Goal: Task Accomplishment & Management: Complete application form

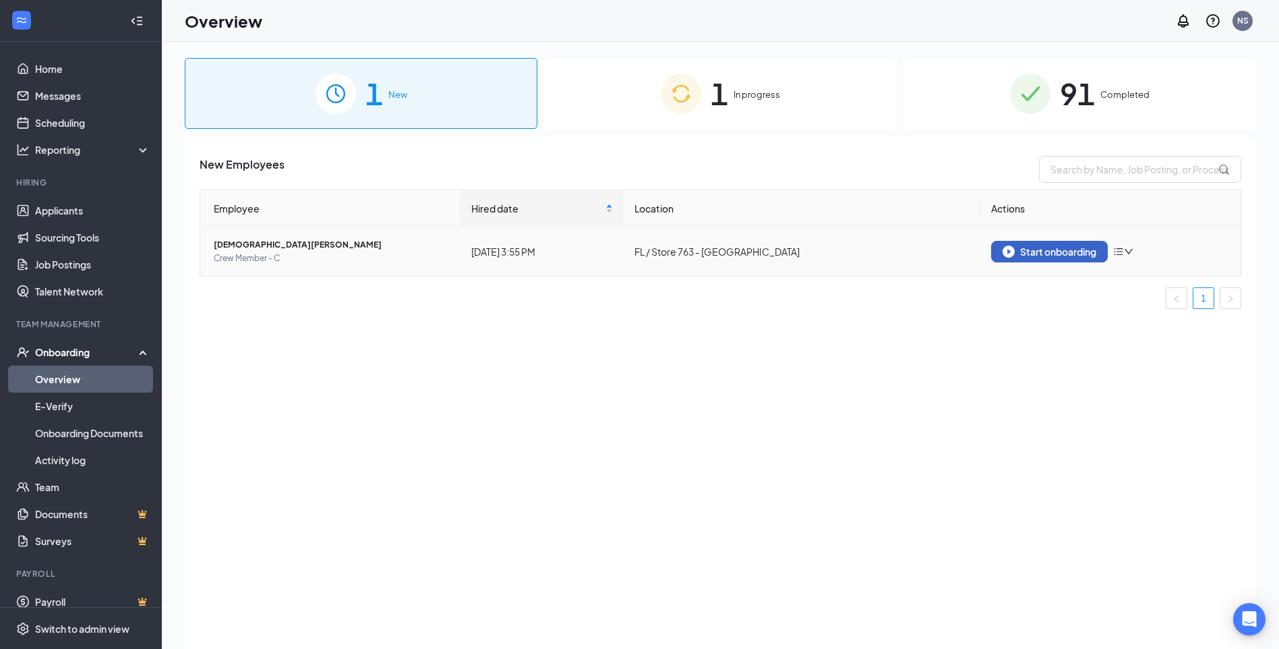
click at [1055, 250] on div "Start onboarding" at bounding box center [1050, 251] width 94 height 12
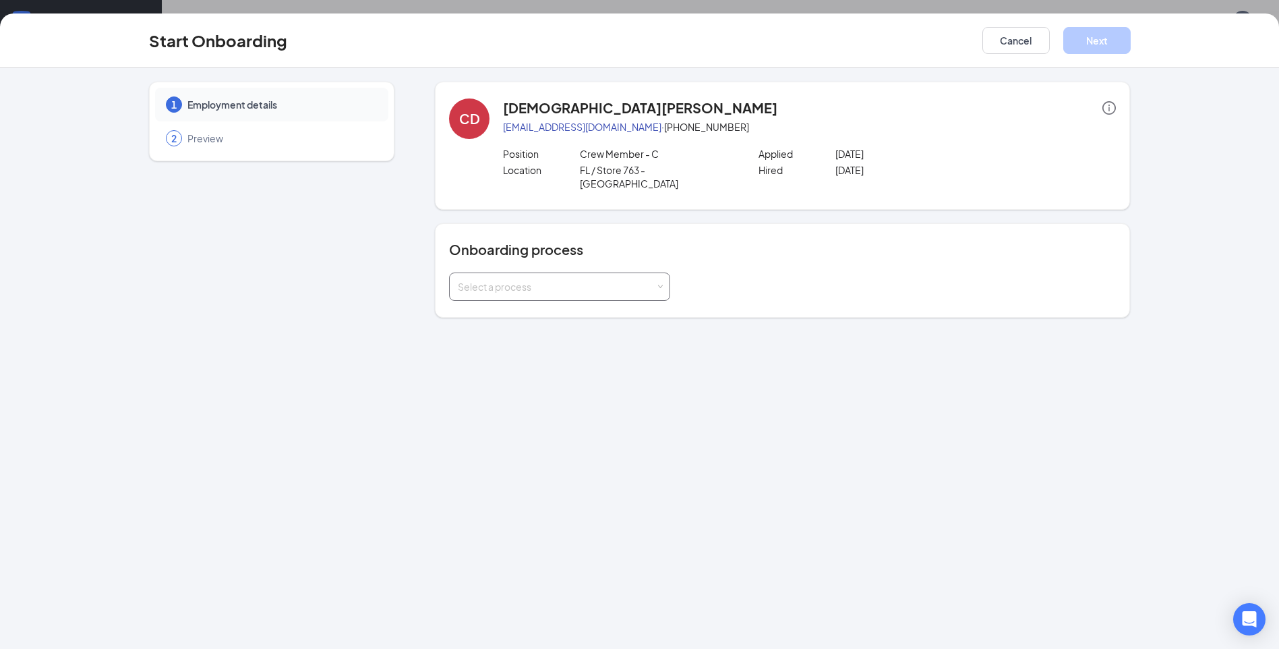
click at [620, 280] on div "Select a process" at bounding box center [557, 286] width 198 height 13
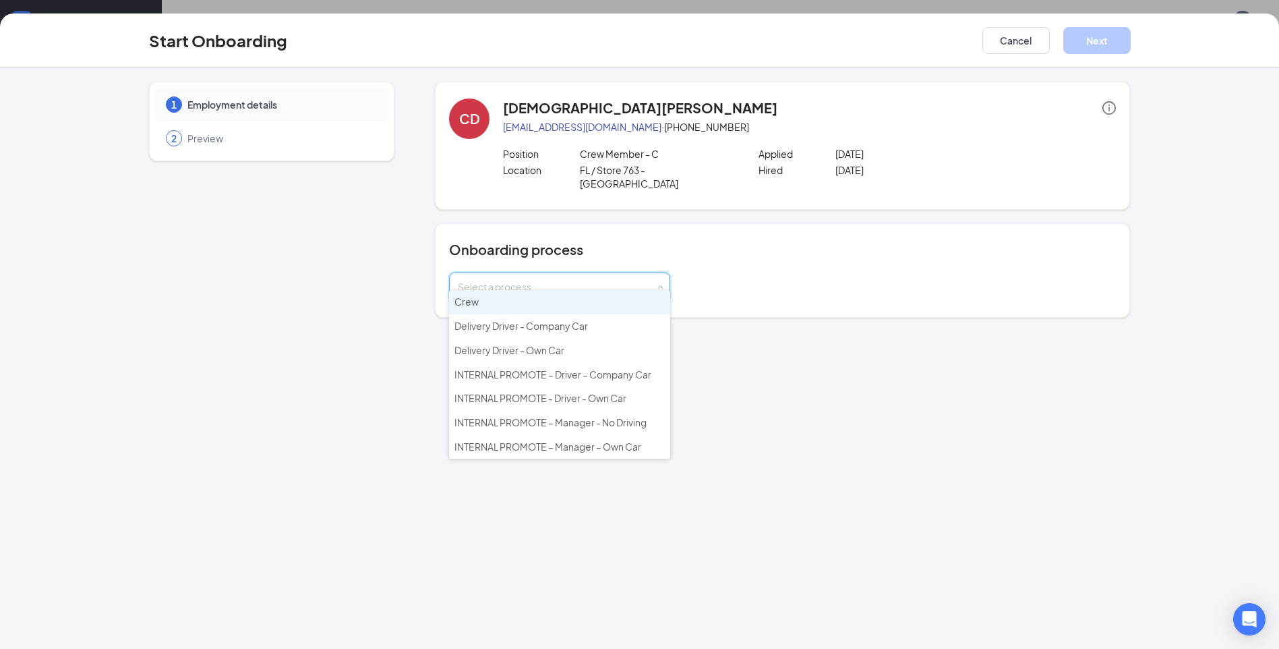
click at [605, 304] on li "Crew" at bounding box center [559, 302] width 221 height 24
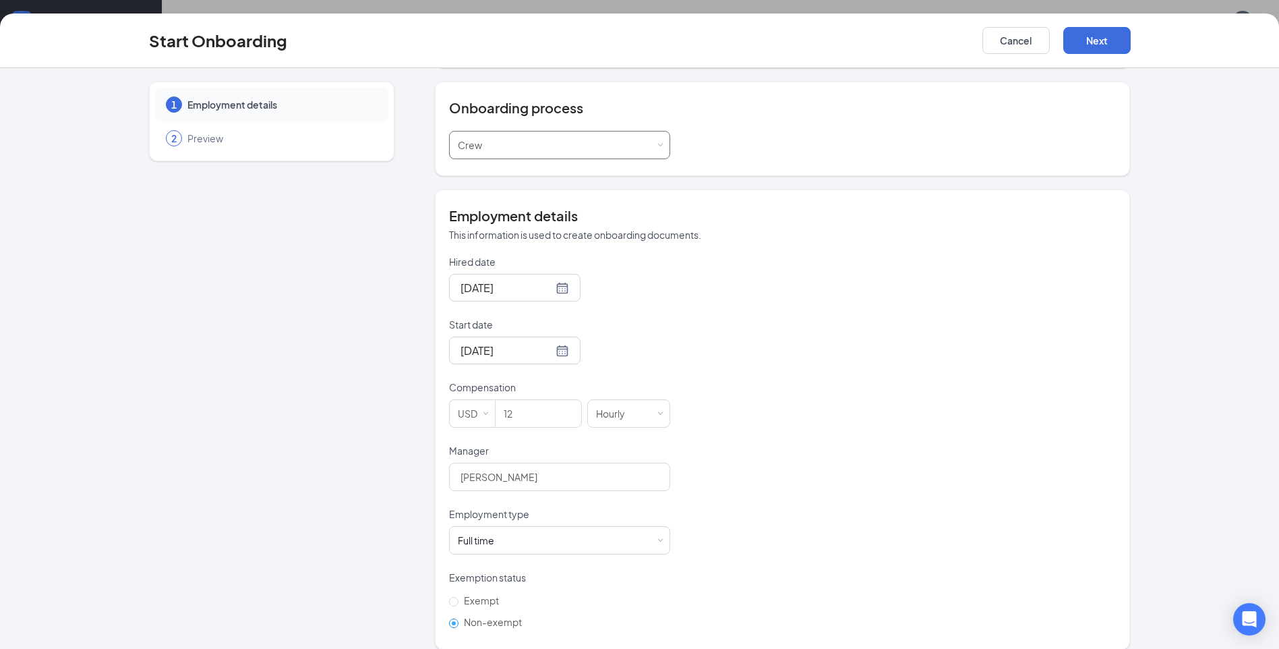
scroll to position [142, 0]
click at [1028, 34] on button "Cancel" at bounding box center [1015, 40] width 67 height 27
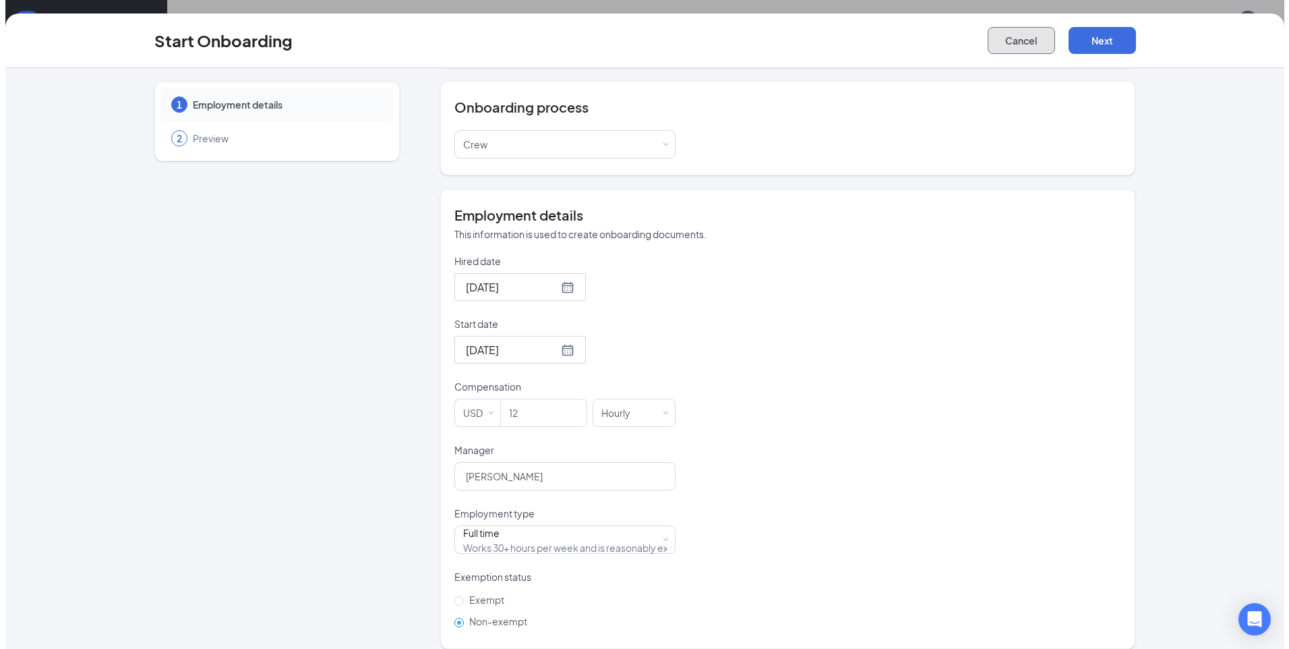
scroll to position [0, 0]
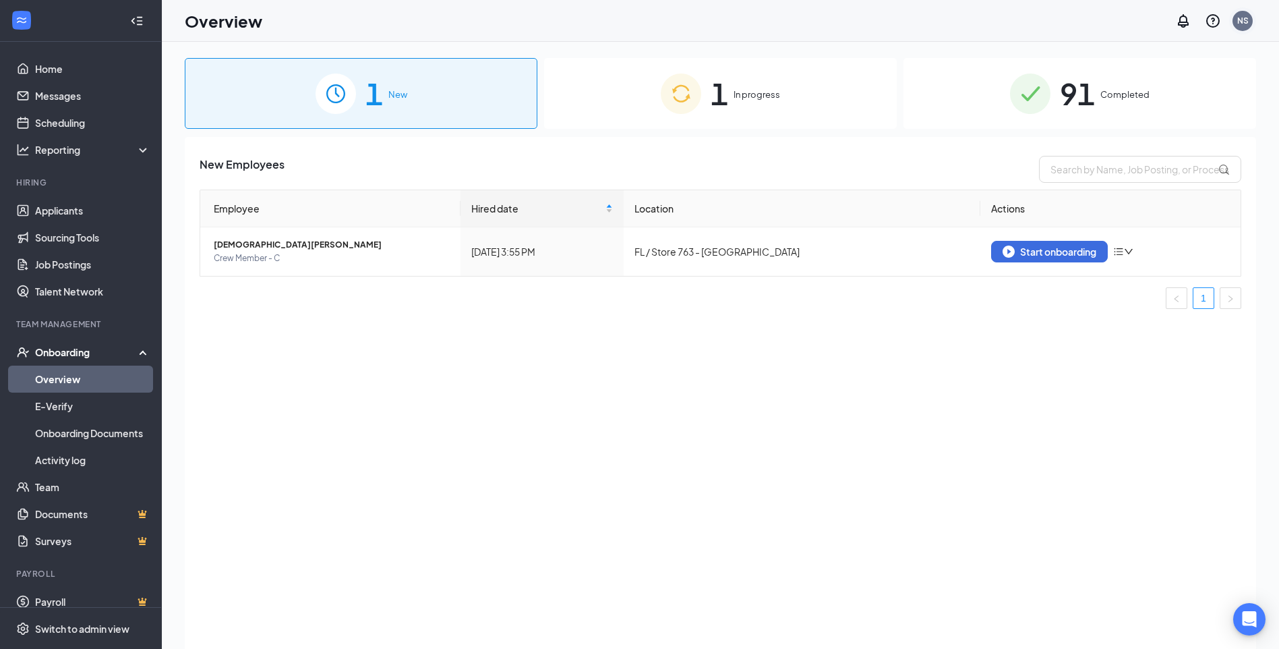
click at [1242, 22] on div "NS" at bounding box center [1242, 20] width 11 height 11
click at [1126, 97] on link "My profile" at bounding box center [1175, 92] width 146 height 13
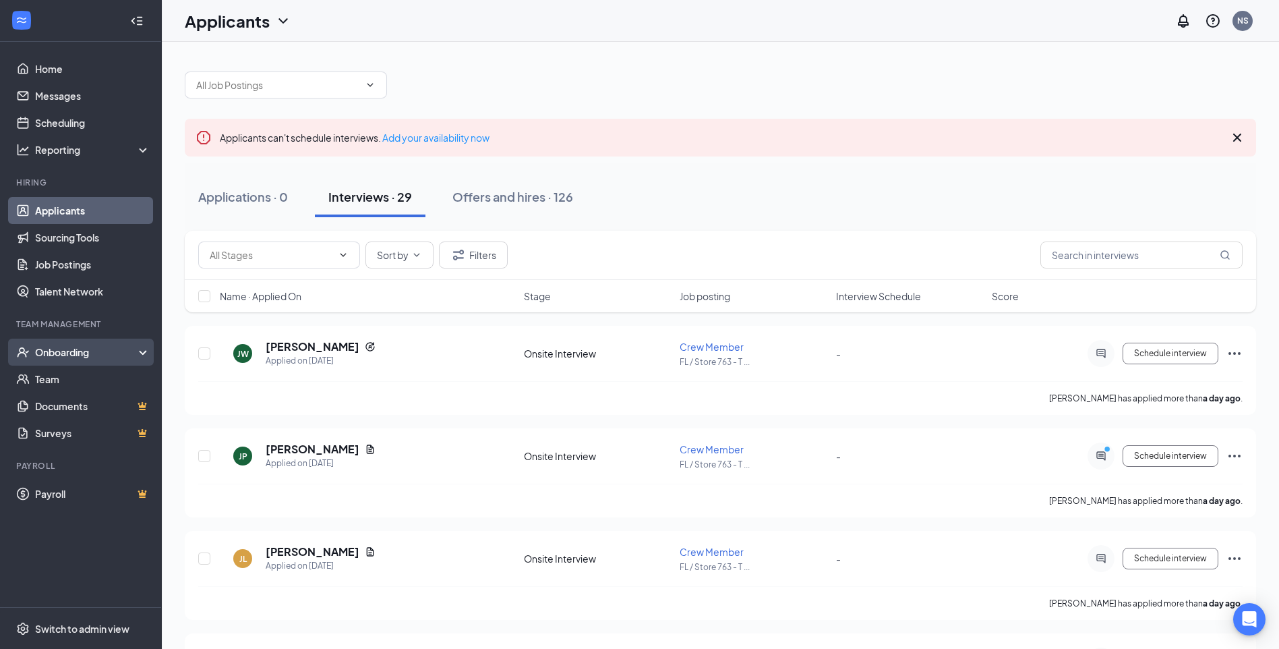
click at [51, 357] on div "Onboarding" at bounding box center [87, 351] width 104 height 13
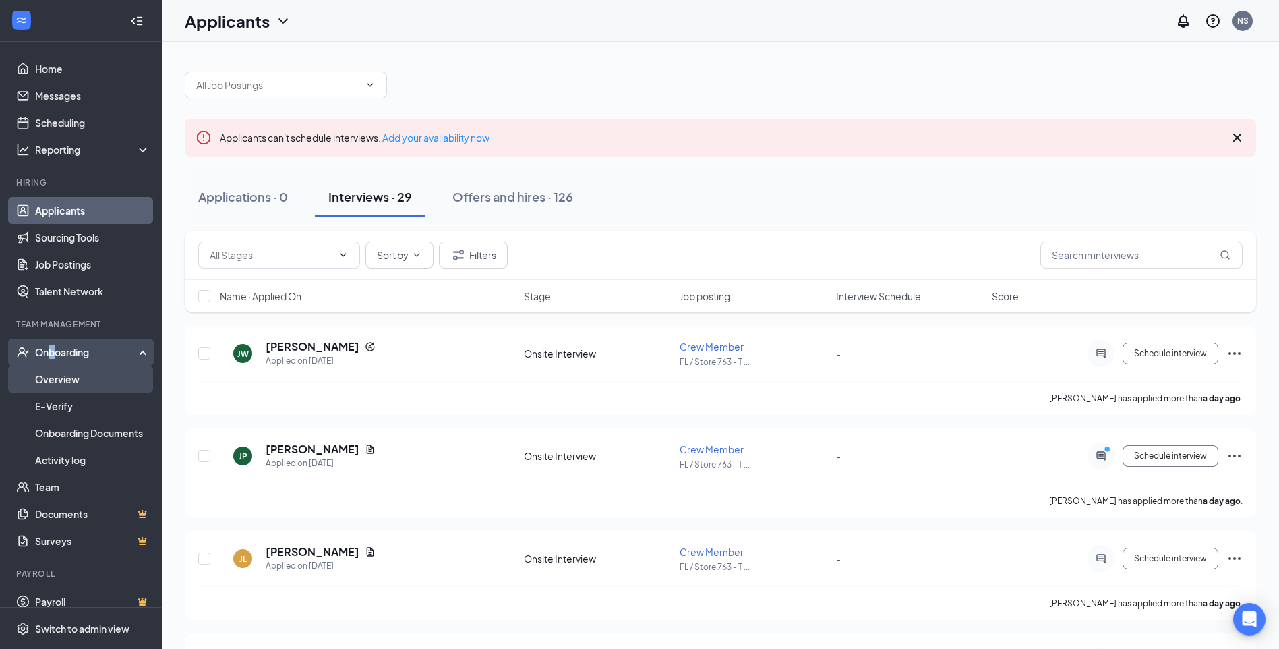
drag, startPoint x: 50, startPoint y: 357, endPoint x: 73, endPoint y: 386, distance: 37.0
click at [73, 386] on link "Overview" at bounding box center [92, 378] width 115 height 27
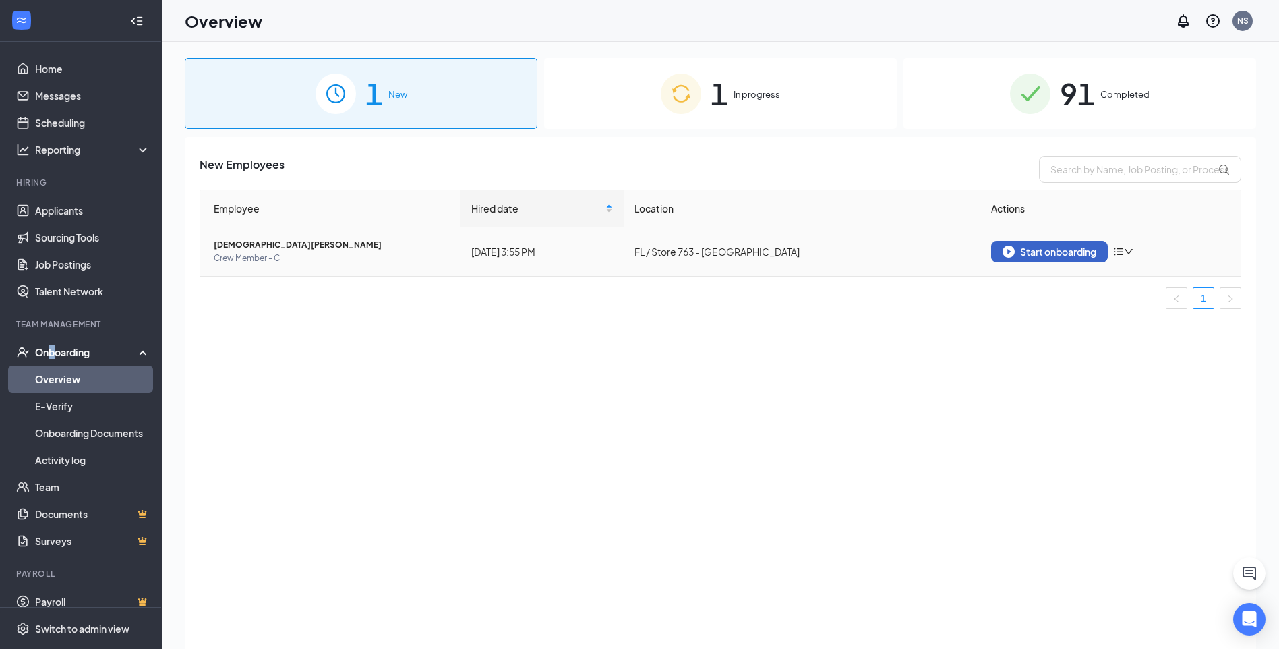
click at [995, 252] on button "Start onboarding" at bounding box center [1049, 252] width 117 height 22
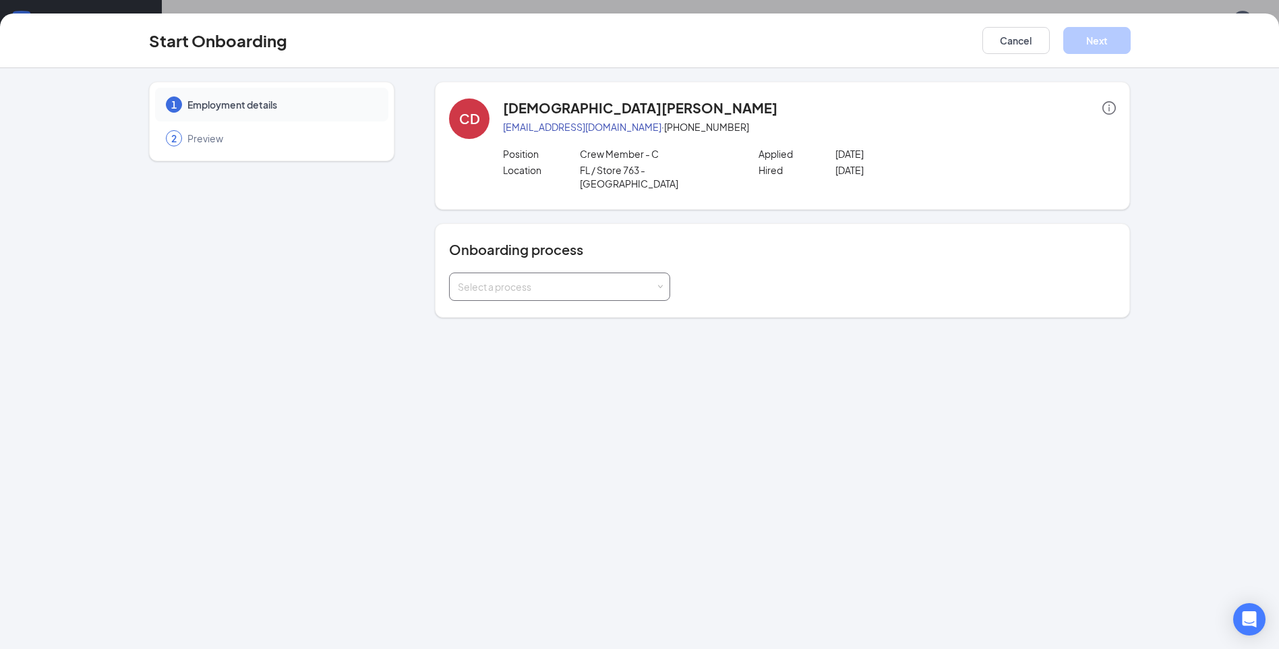
click at [653, 273] on div "Select a process" at bounding box center [560, 286] width 204 height 27
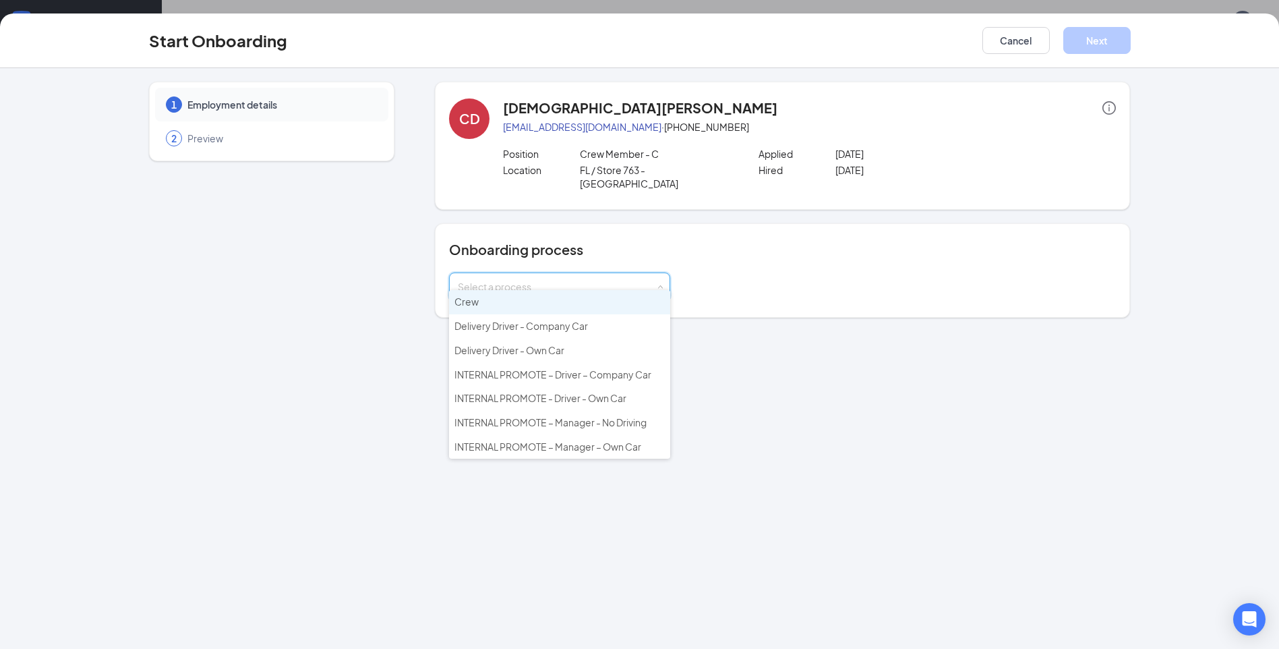
click at [624, 303] on li "Crew" at bounding box center [559, 302] width 221 height 24
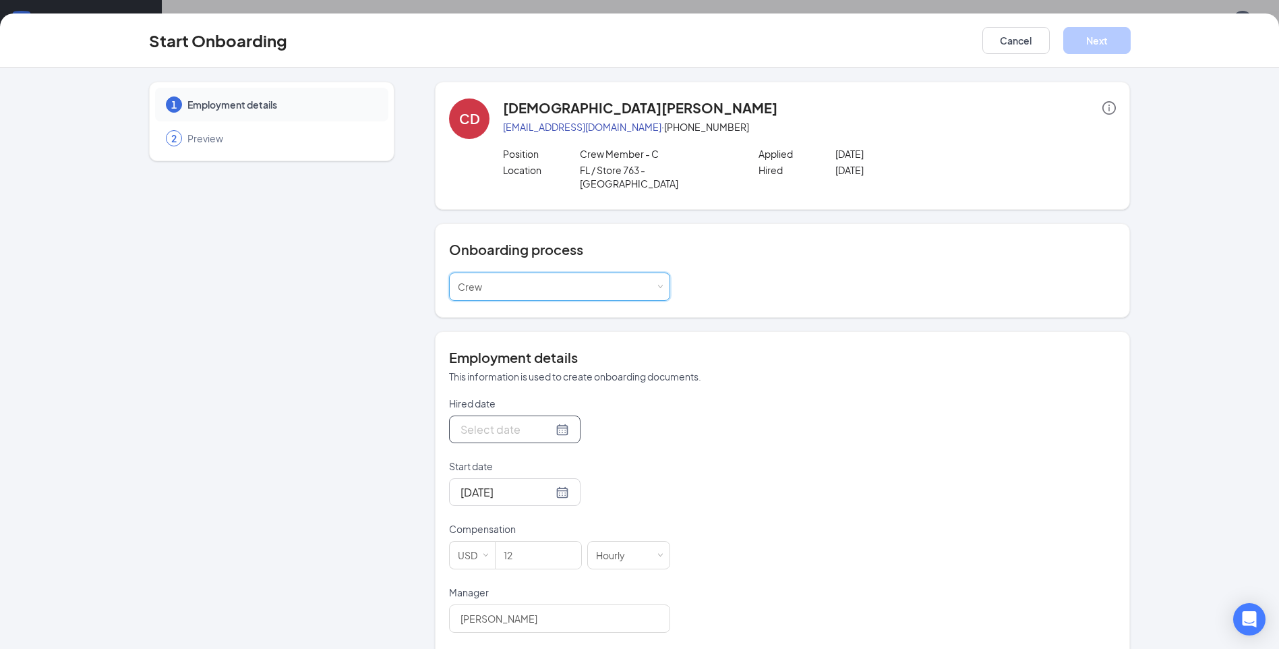
click at [527, 421] on input "Hired date" at bounding box center [507, 429] width 92 height 17
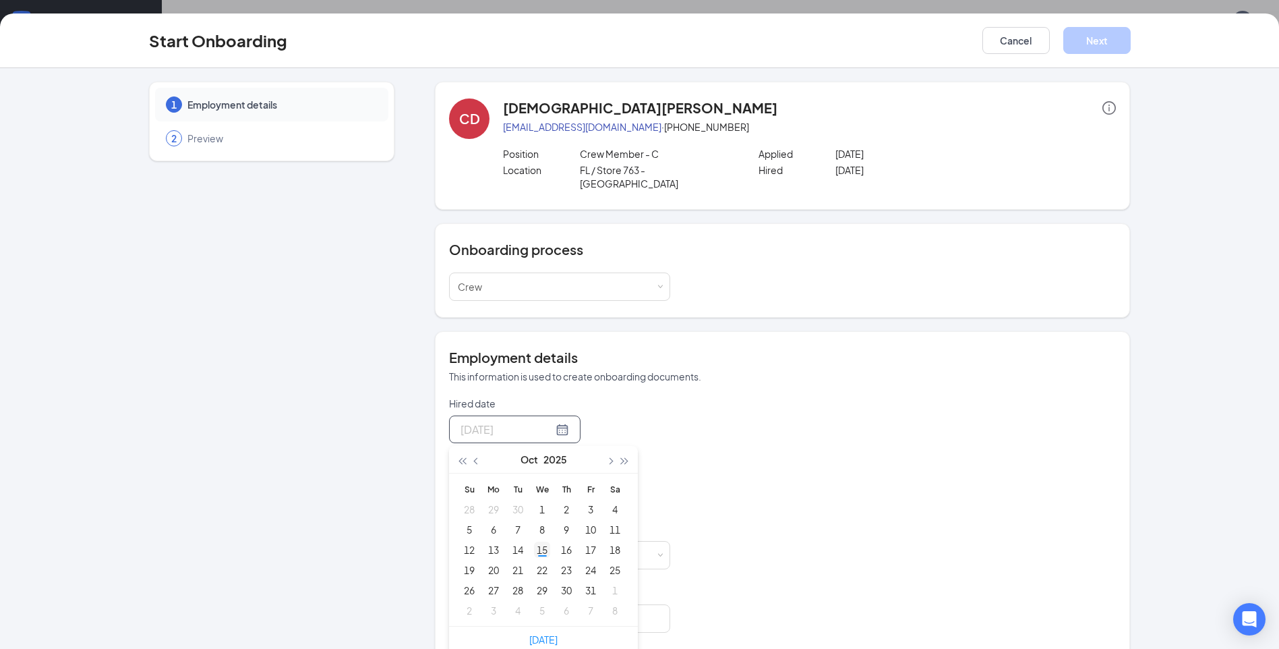
type input "Oct 15, 2025"
click at [537, 541] on div "15" at bounding box center [542, 549] width 16 height 16
click at [551, 483] on div at bounding box center [515, 491] width 109 height 17
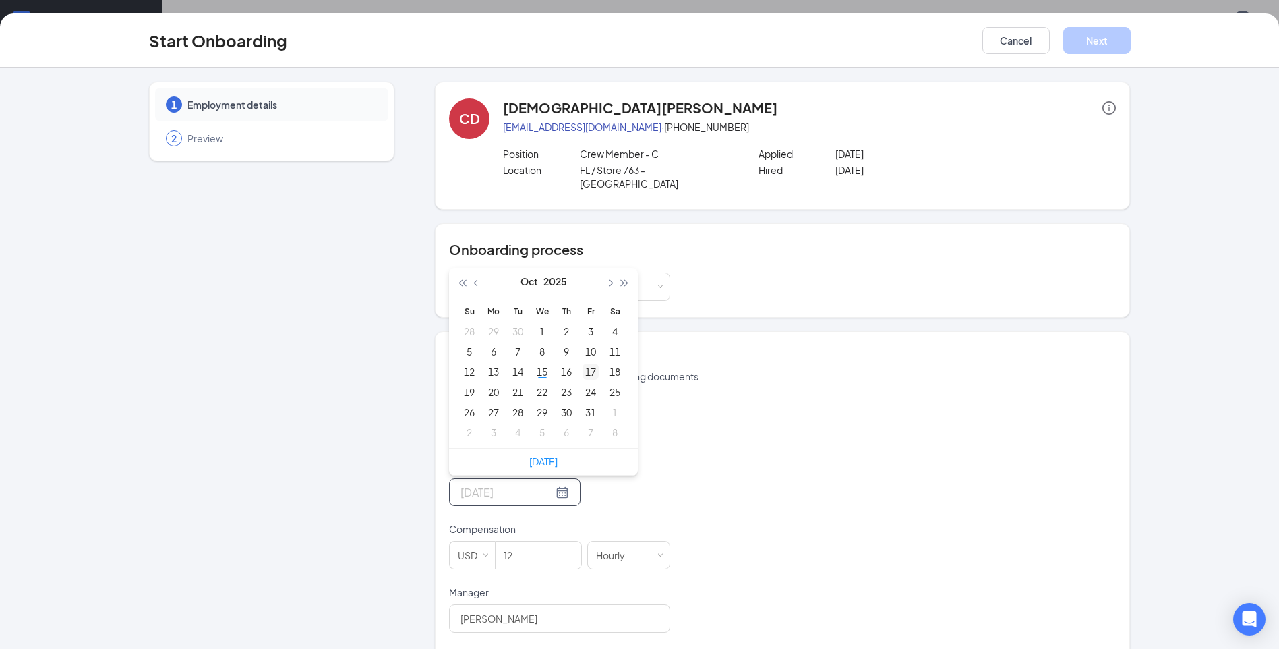
type input "Oct 17, 2025"
click at [583, 363] on div "17" at bounding box center [591, 371] width 16 height 16
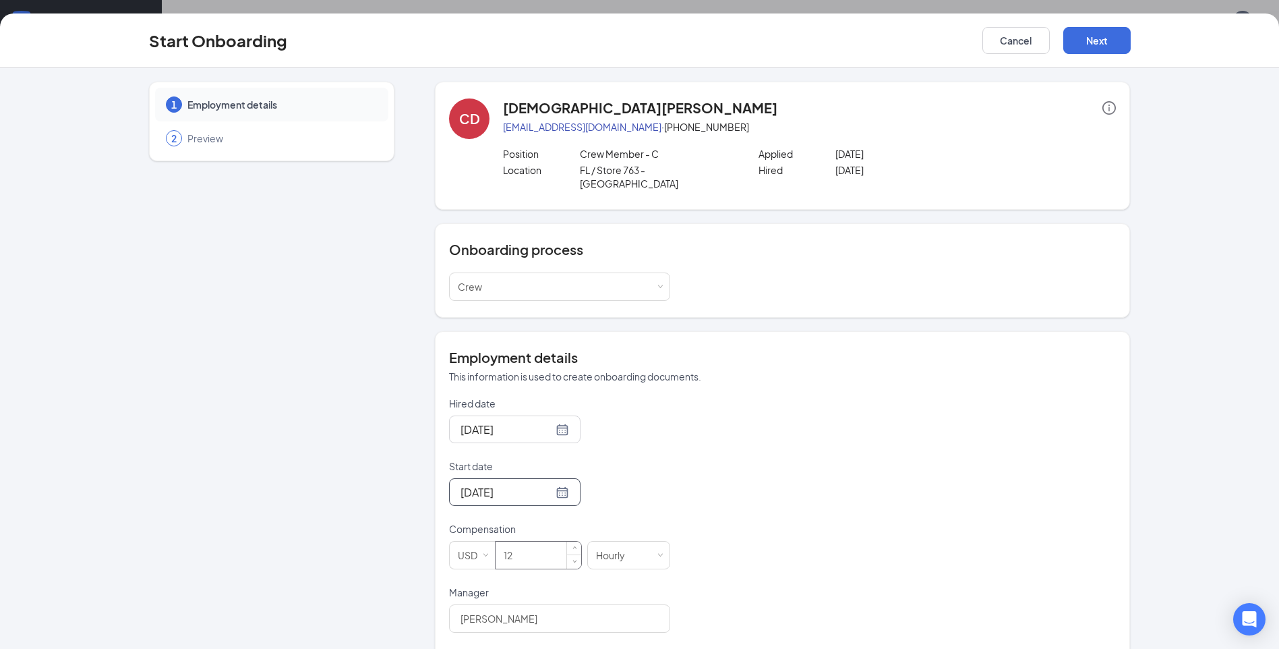
click at [527, 547] on input "12" at bounding box center [539, 554] width 86 height 27
type input "1"
type input "14"
click at [593, 604] on input "[PERSON_NAME]" at bounding box center [559, 618] width 221 height 28
type input "S"
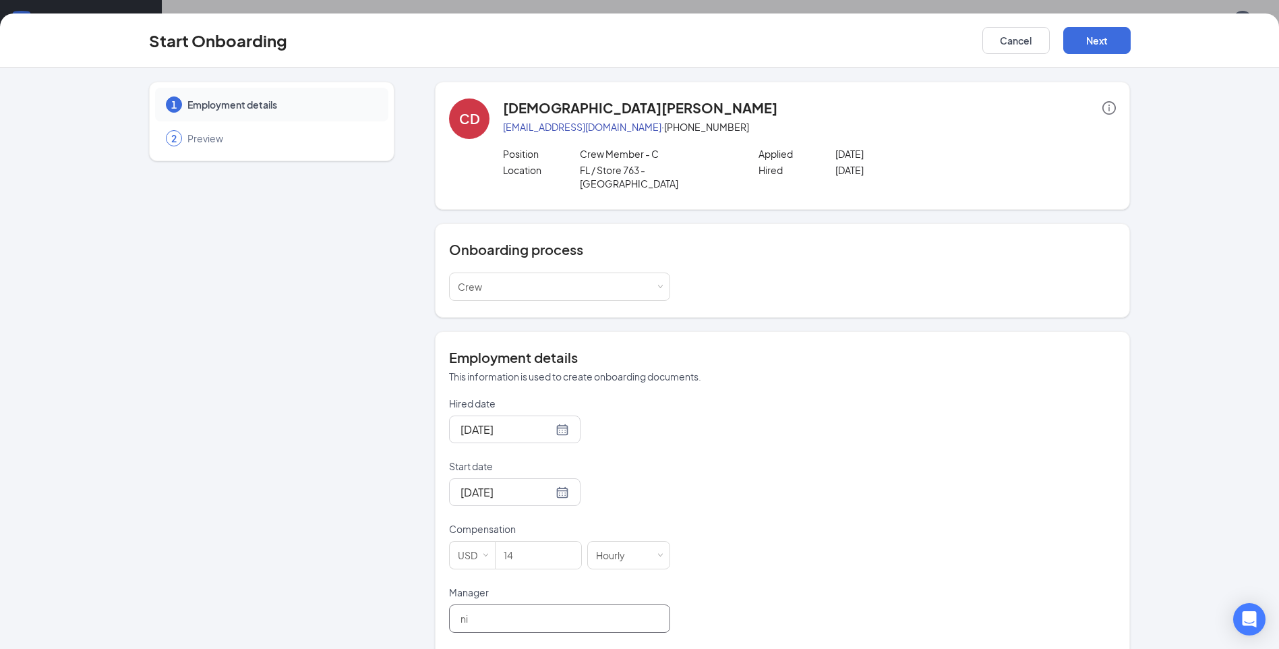
type input "[PERSON_NAME]"
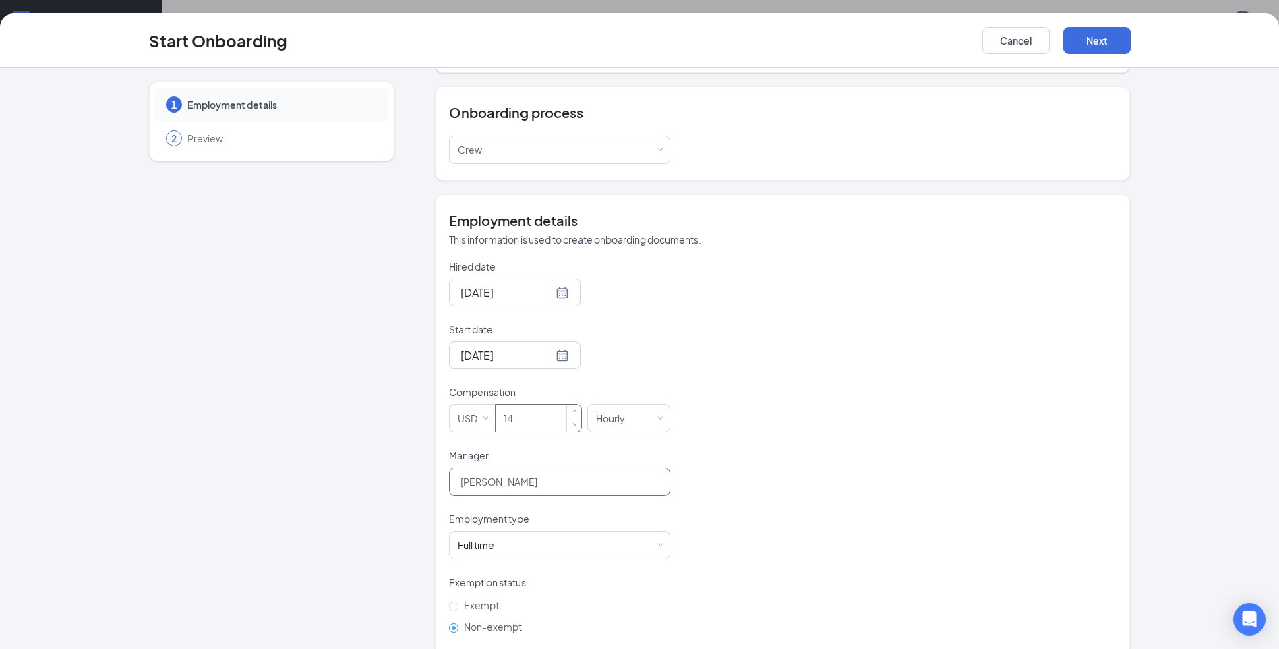
scroll to position [142, 0]
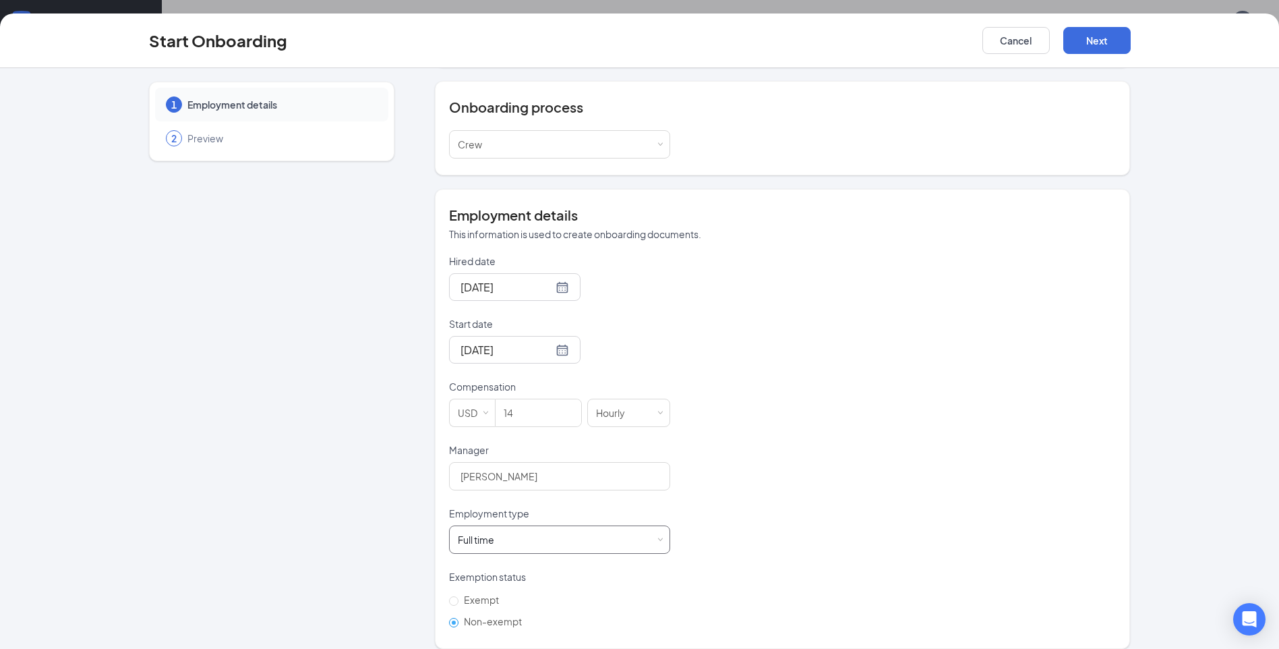
click at [608, 526] on div "Full time Works 30+ hours per week and is reasonably expected to work" at bounding box center [560, 539] width 204 height 27
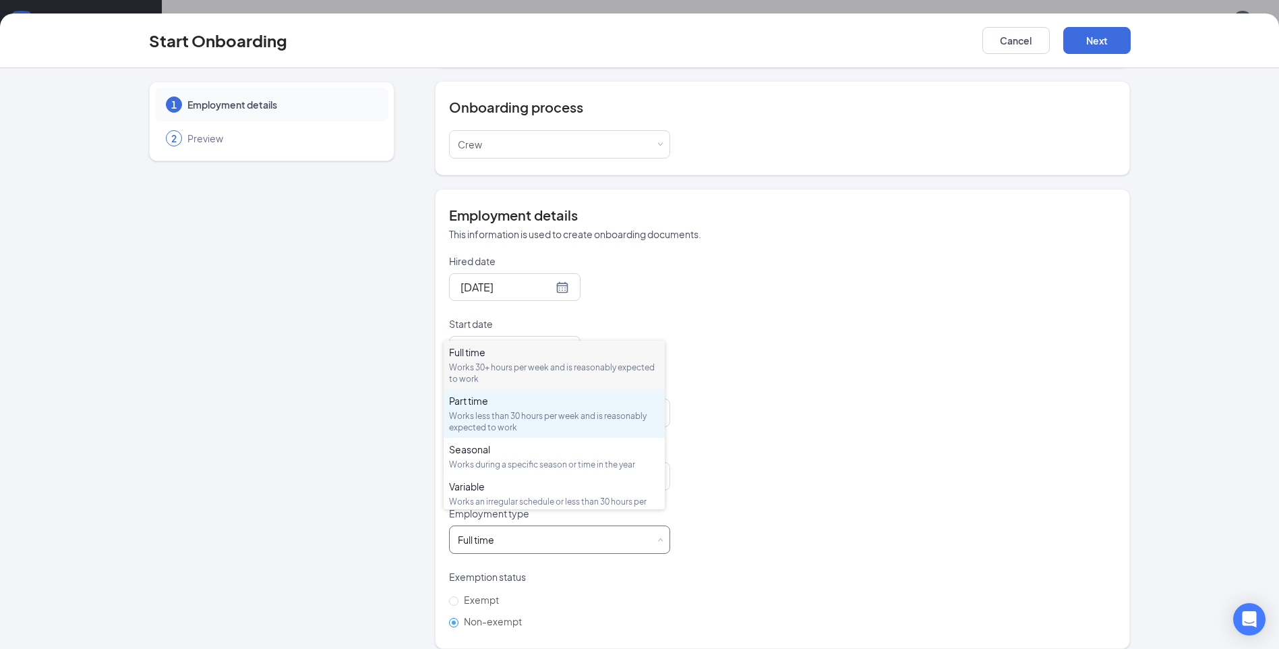
click at [524, 401] on div "Part time" at bounding box center [554, 400] width 210 height 13
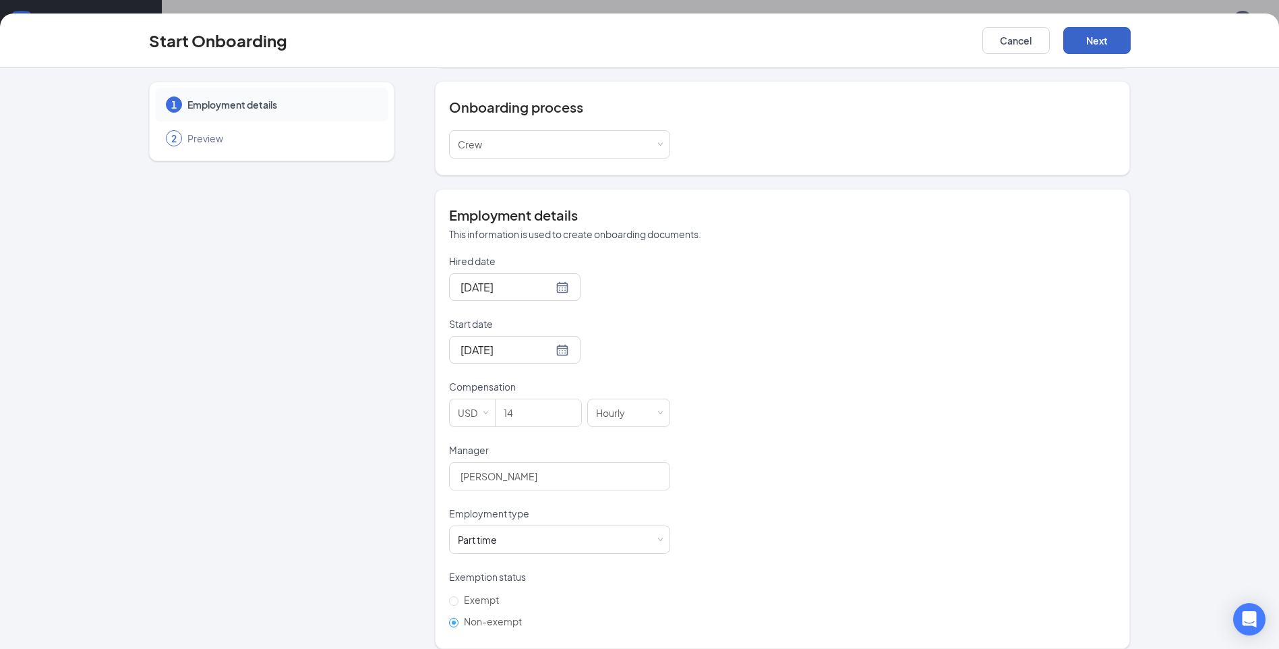
click at [1109, 30] on button "Next" at bounding box center [1096, 40] width 67 height 27
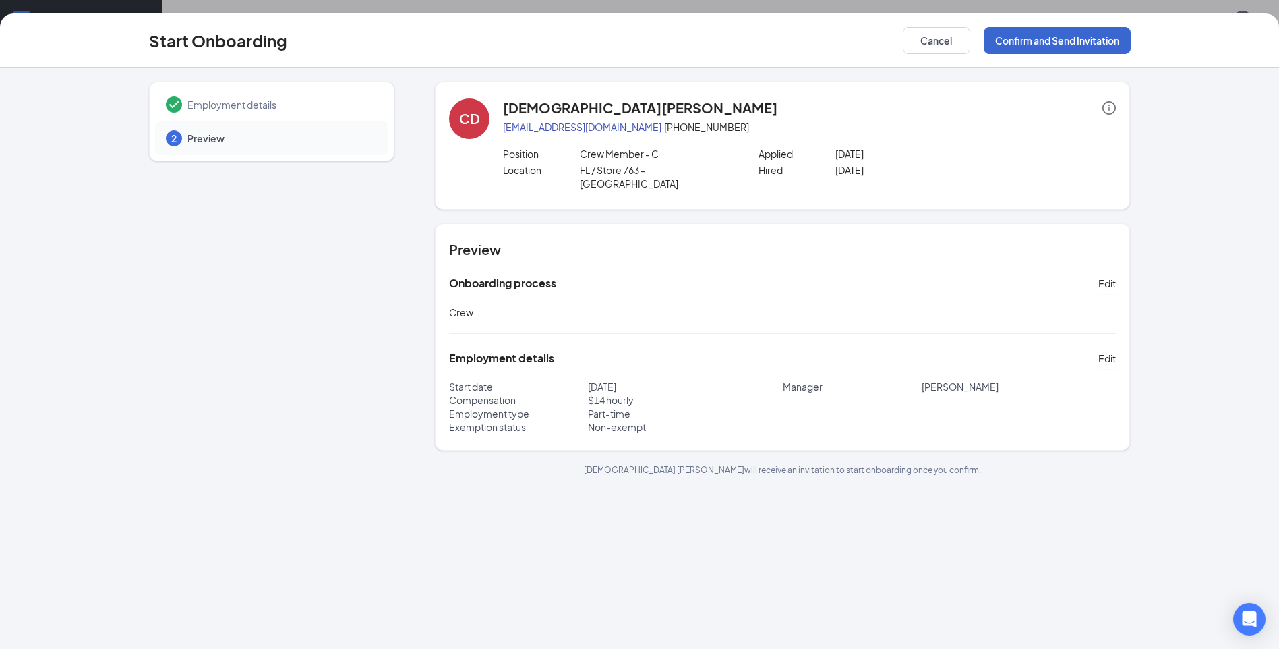
scroll to position [0, 0]
click at [927, 45] on button "Cancel" at bounding box center [936, 40] width 67 height 27
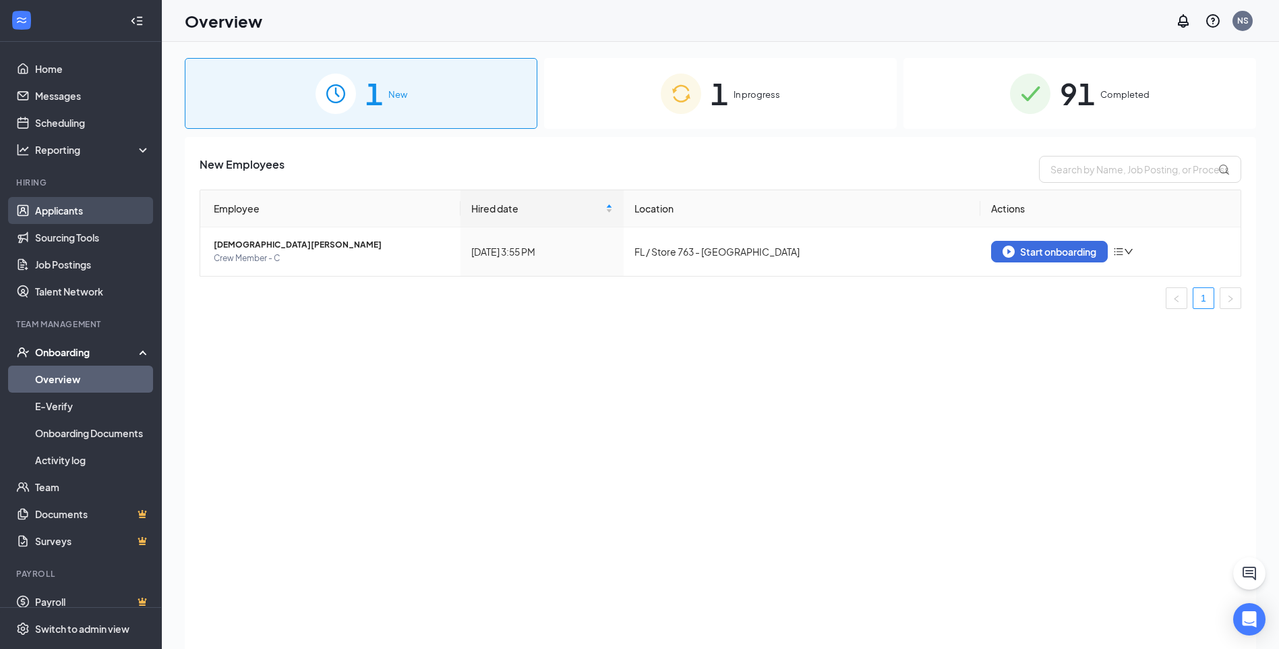
click at [80, 210] on link "Applicants" at bounding box center [92, 210] width 115 height 27
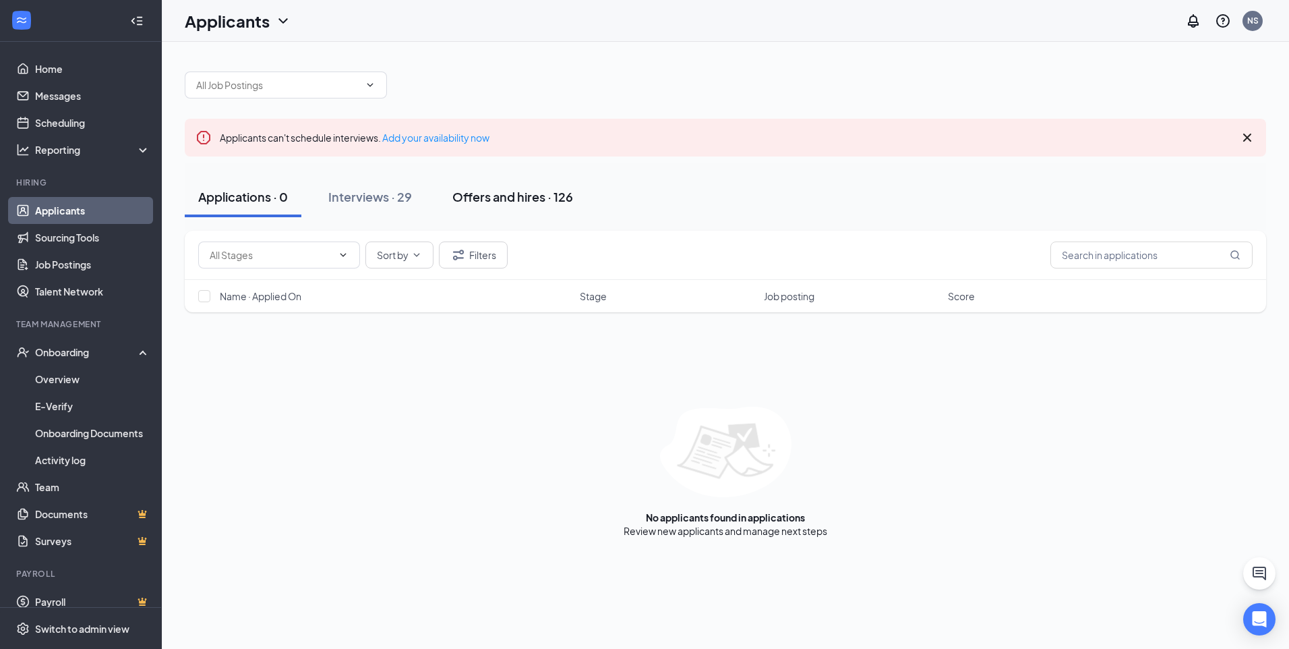
click at [477, 198] on div "Offers and hires · 126" at bounding box center [512, 196] width 121 height 17
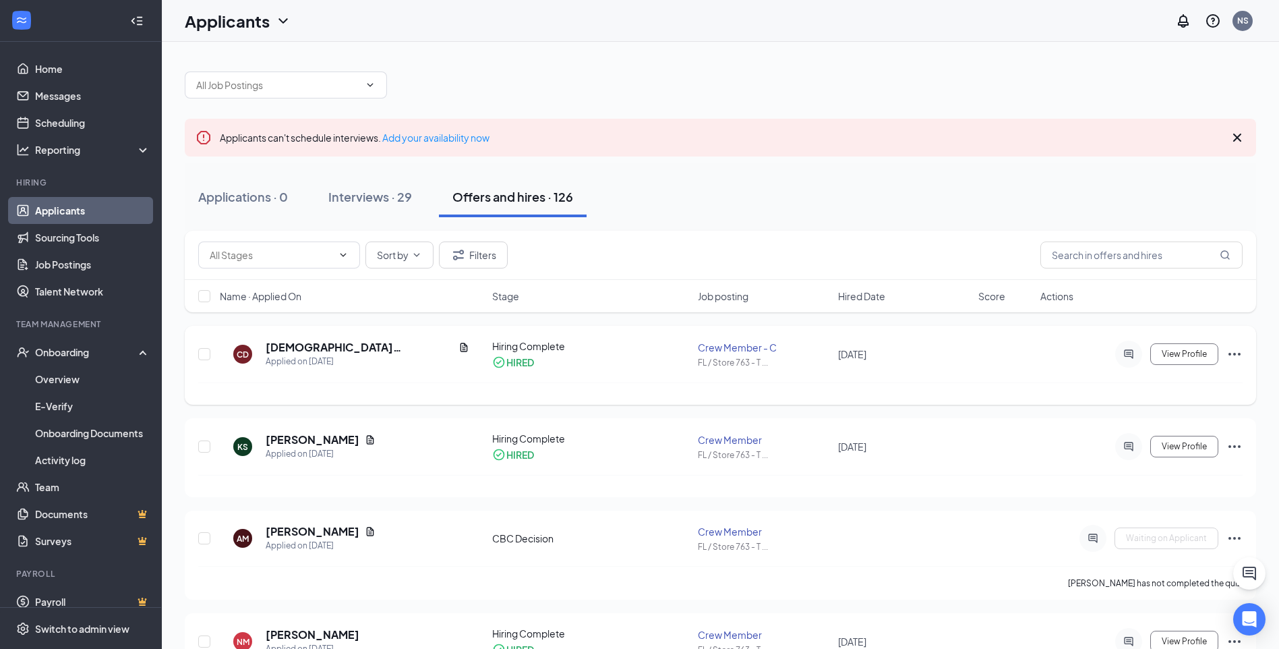
click at [1238, 355] on icon "Ellipses" at bounding box center [1234, 354] width 16 height 16
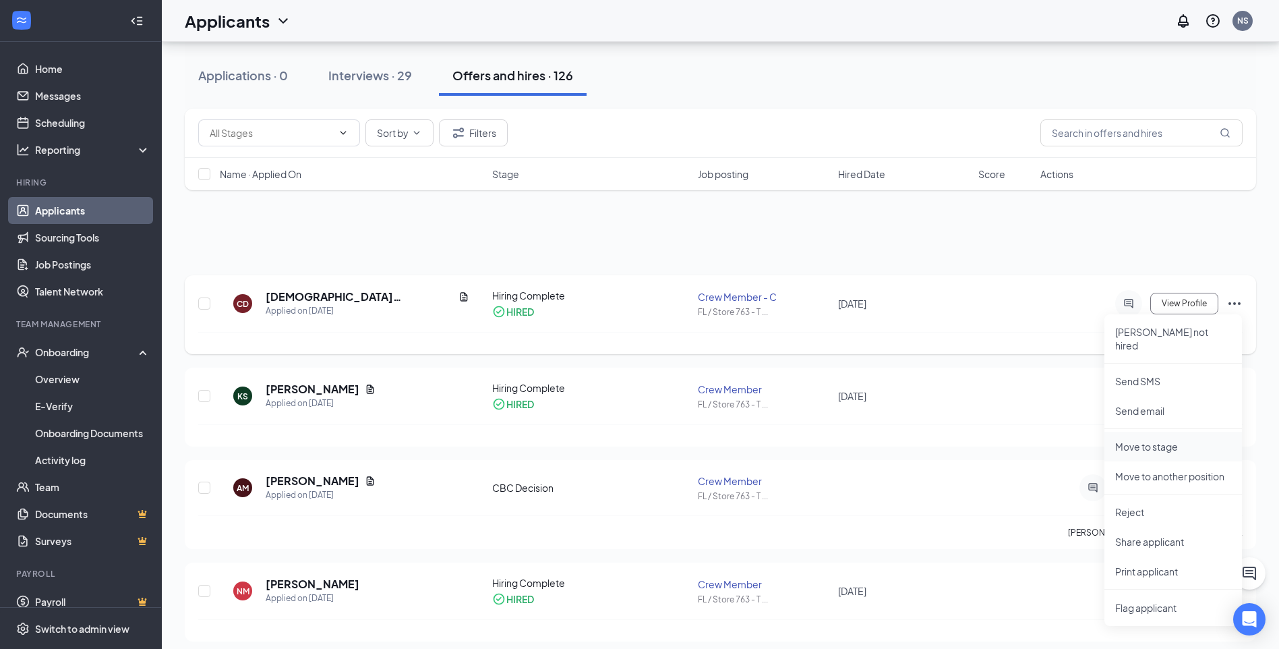
scroll to position [202, 0]
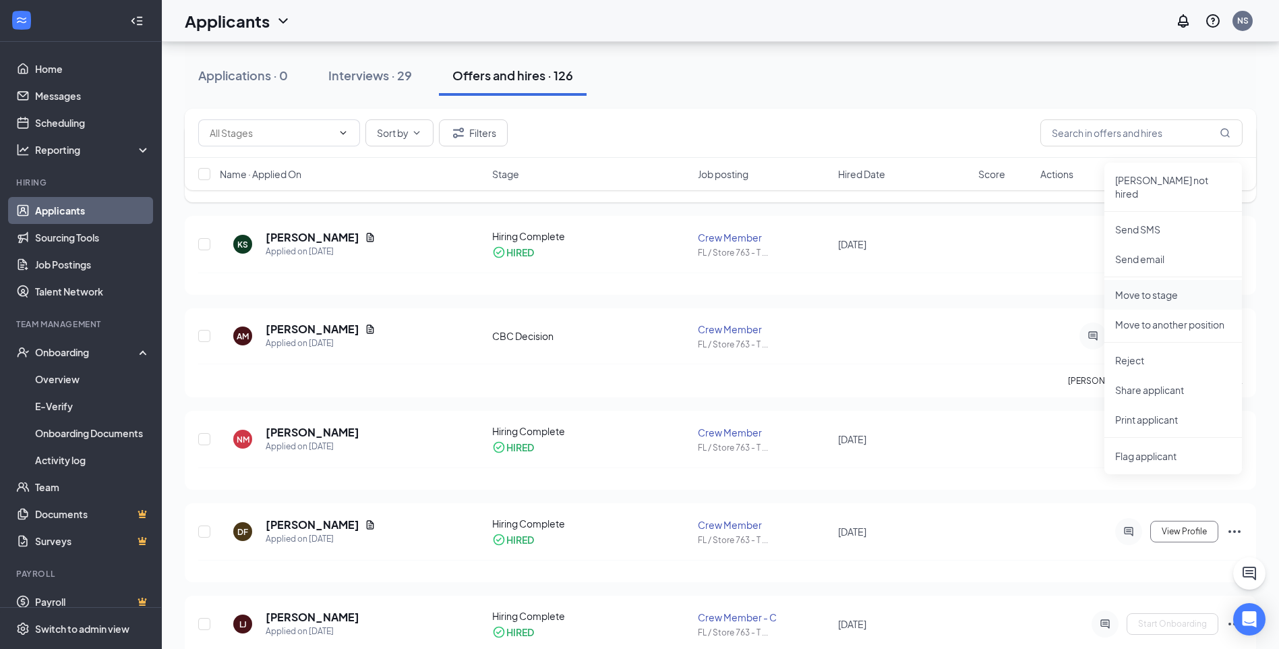
click at [1183, 288] on p "Move to stage" at bounding box center [1173, 294] width 116 height 13
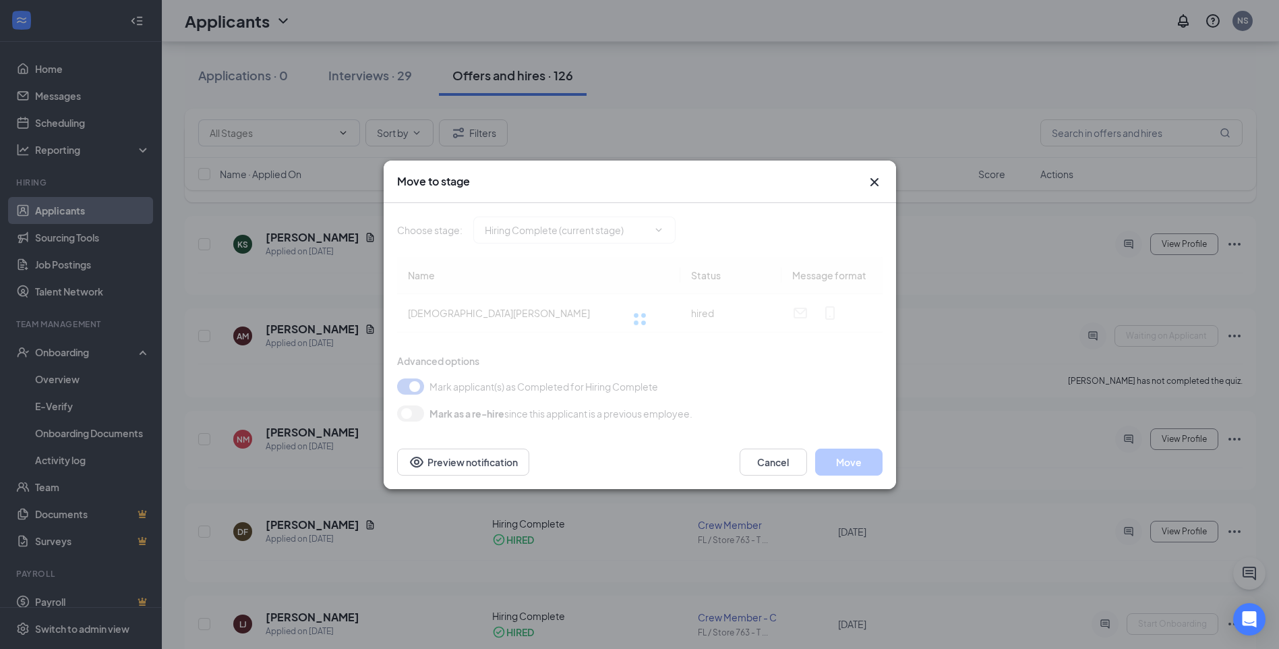
type input "Hiring Complete (current stage)"
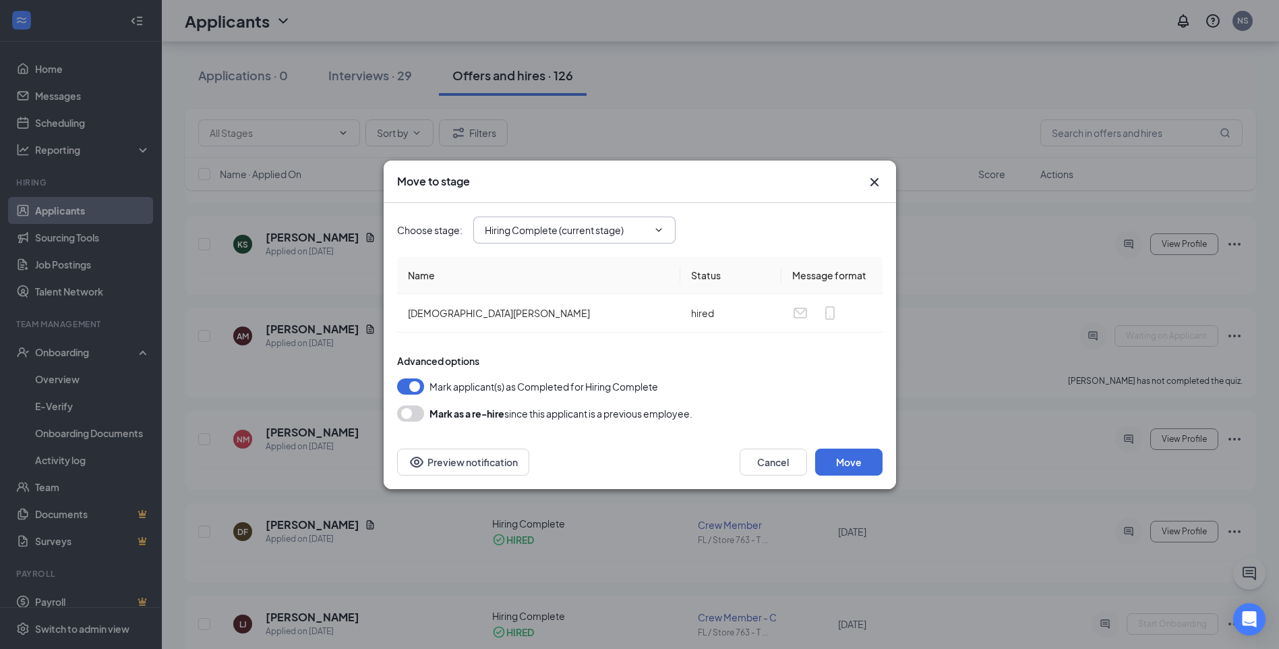
click at [653, 233] on span at bounding box center [657, 230] width 13 height 11
click at [663, 227] on icon "ChevronDown" at bounding box center [658, 230] width 11 height 11
click at [835, 467] on button "Move" at bounding box center [848, 461] width 67 height 27
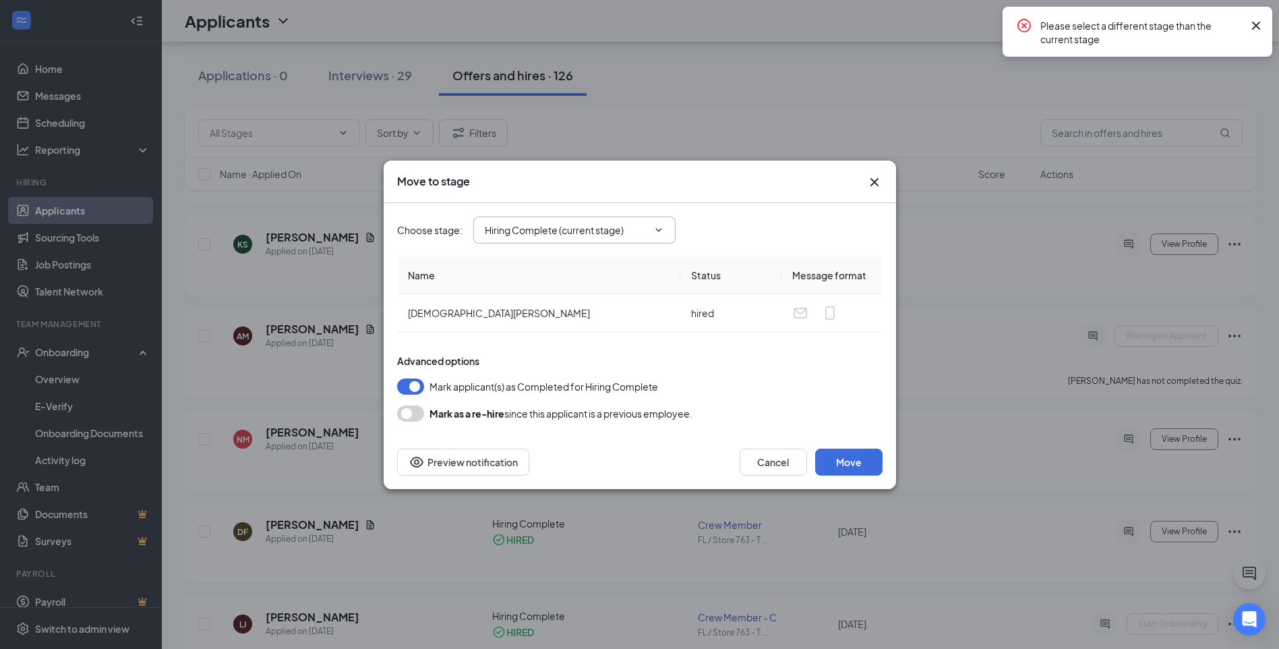
click at [1263, 20] on icon "Cross" at bounding box center [1256, 26] width 16 height 16
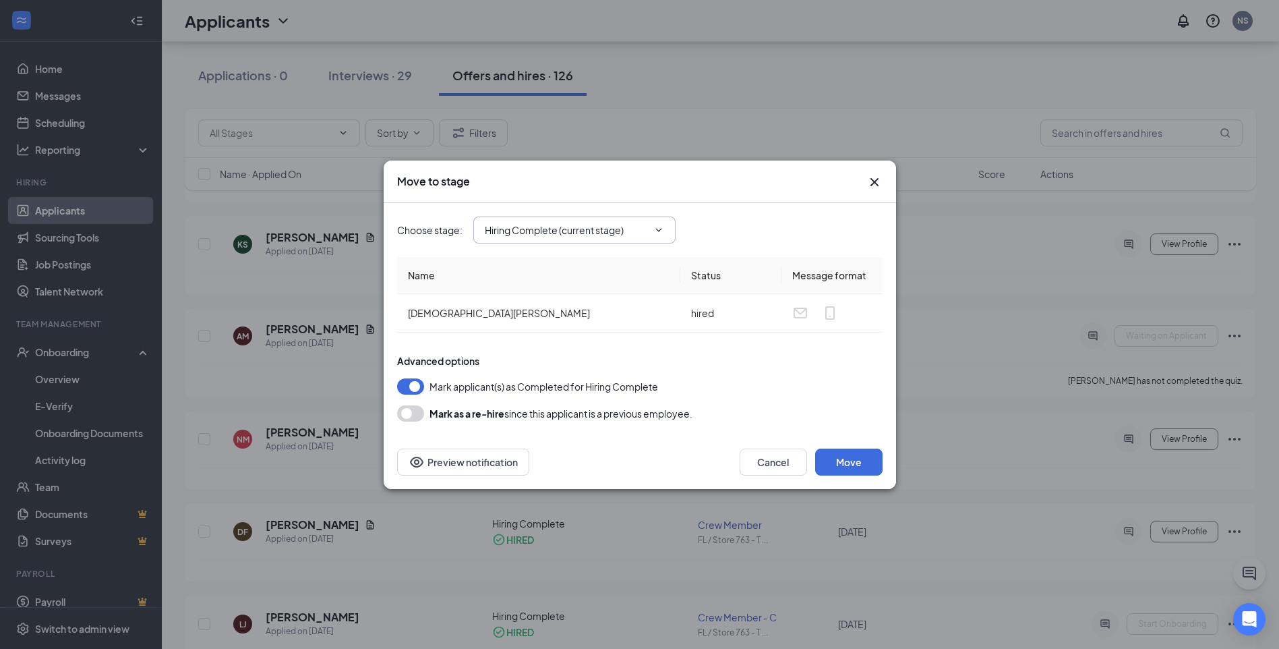
click at [871, 188] on icon "Cross" at bounding box center [874, 182] width 16 height 16
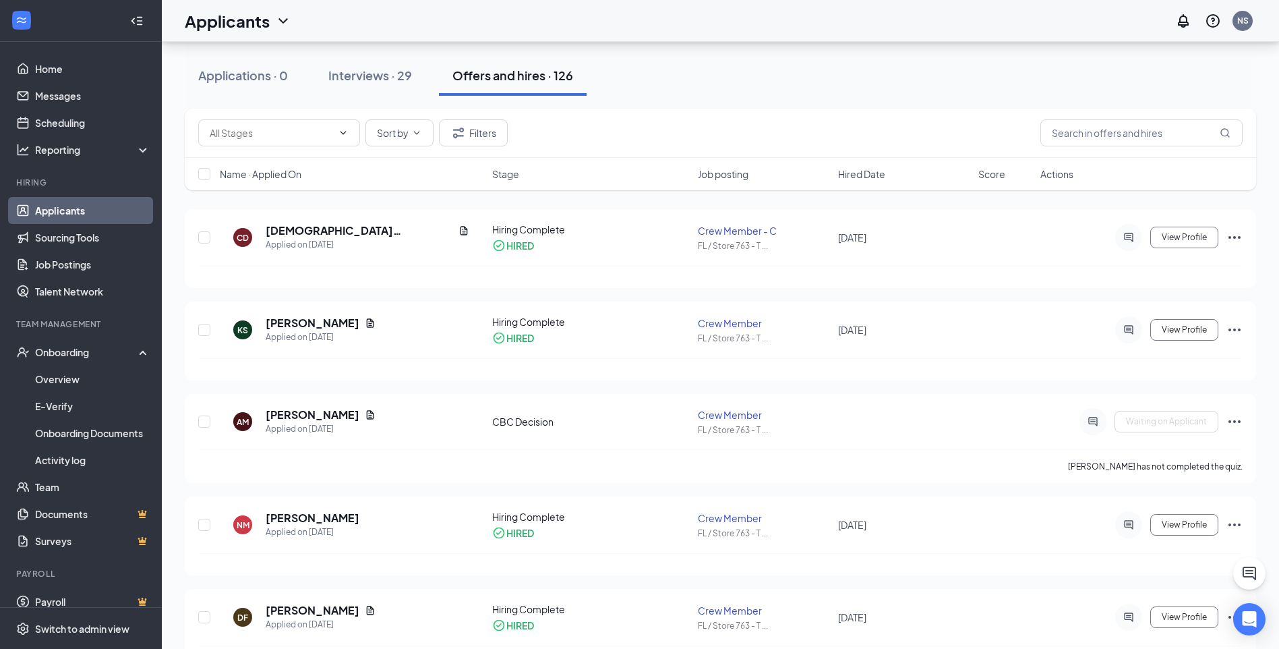
scroll to position [0, 0]
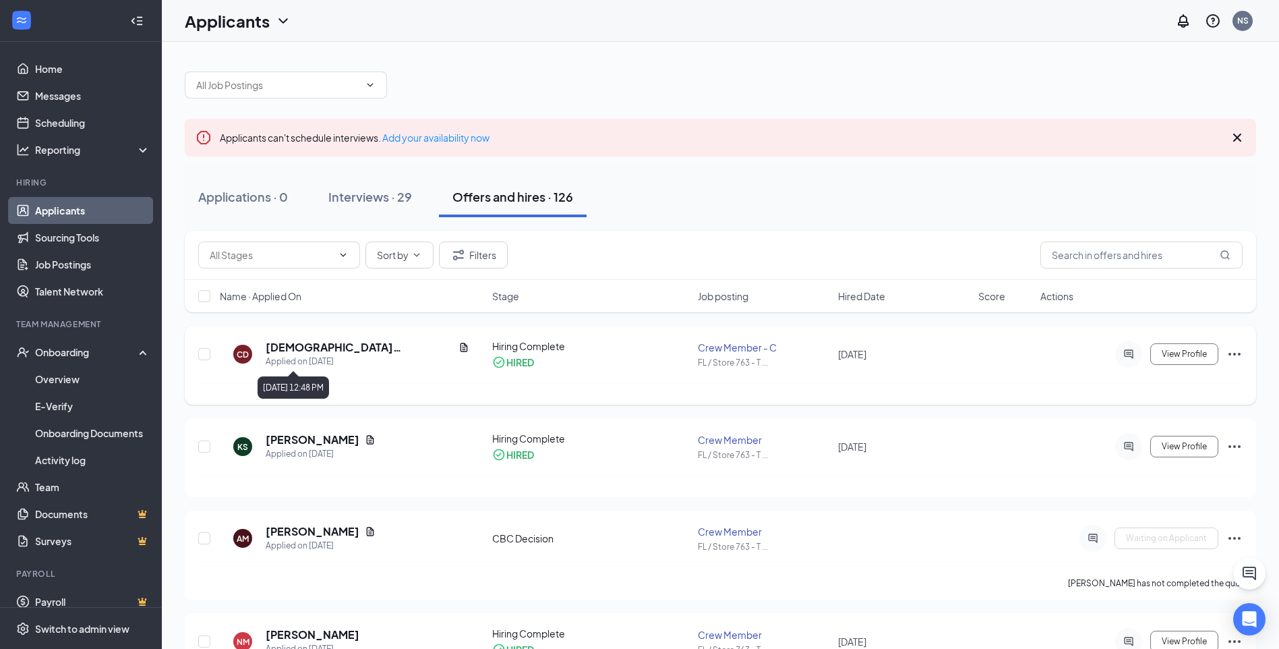
click at [309, 348] on h5 "[DEMOGRAPHIC_DATA][PERSON_NAME]" at bounding box center [359, 347] width 187 height 15
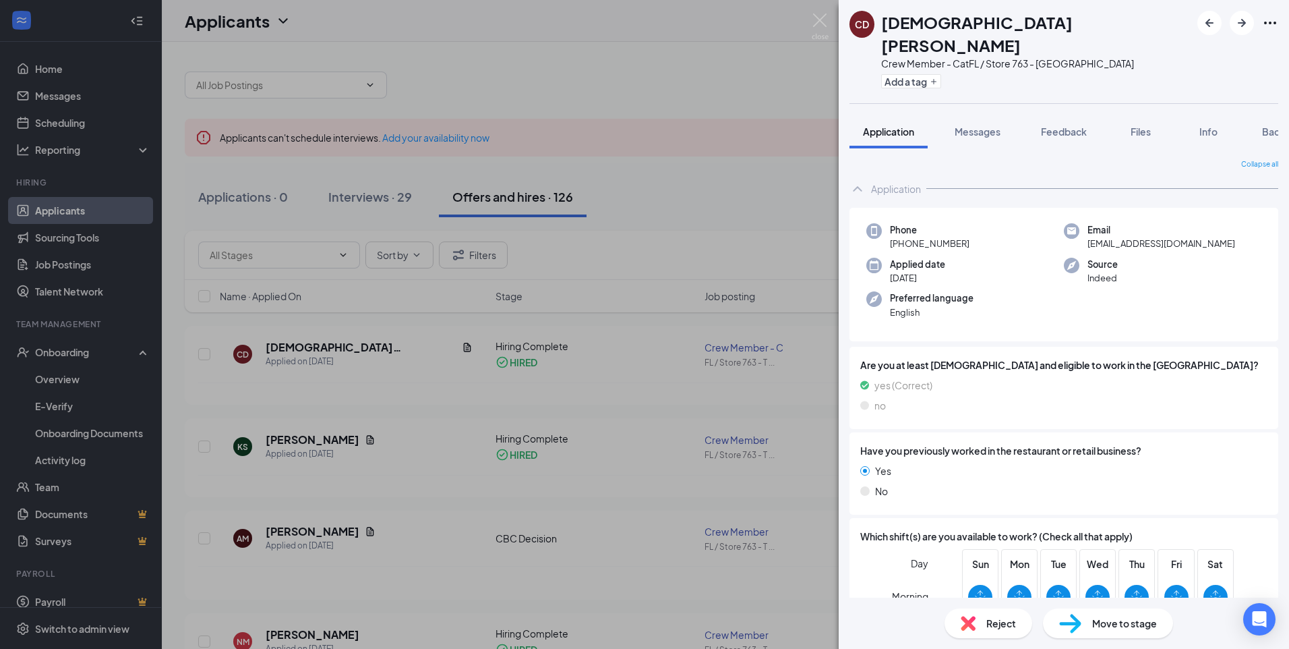
click at [53, 366] on div "CD Christian Devoe Crew Member - C at FL / Store 763 - Titusville Add a tag App…" at bounding box center [644, 324] width 1289 height 649
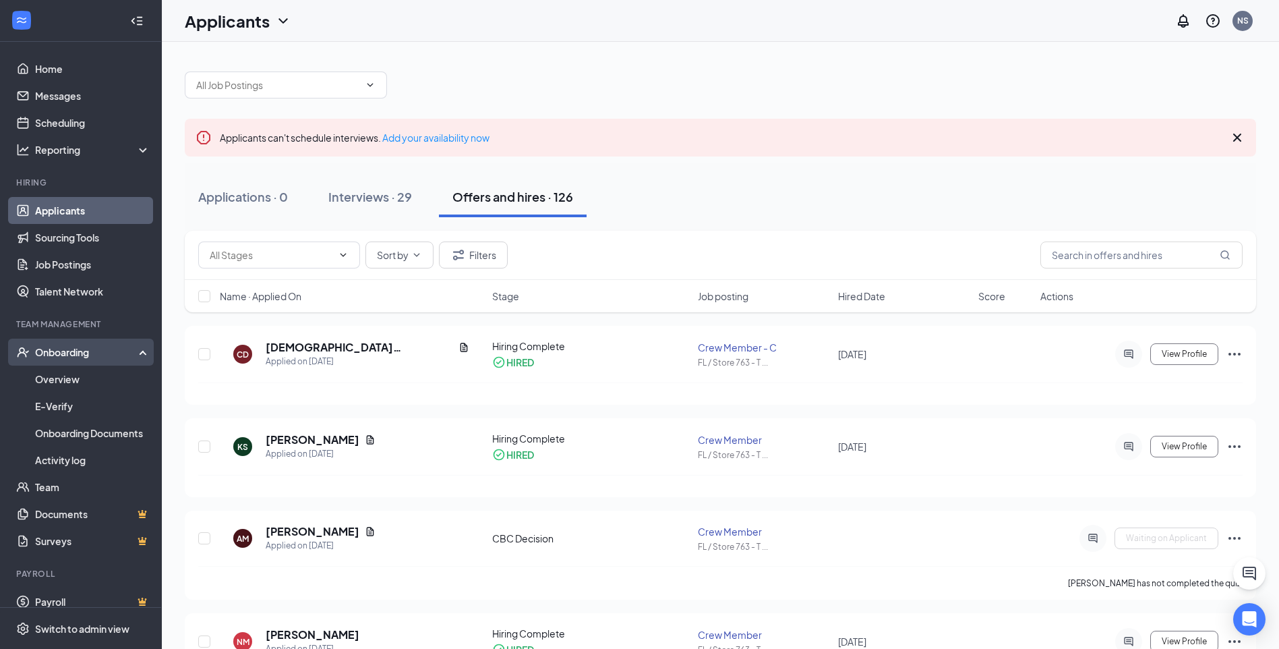
click at [76, 353] on div "Onboarding" at bounding box center [87, 351] width 104 height 13
click at [69, 376] on link "Overview" at bounding box center [92, 378] width 115 height 27
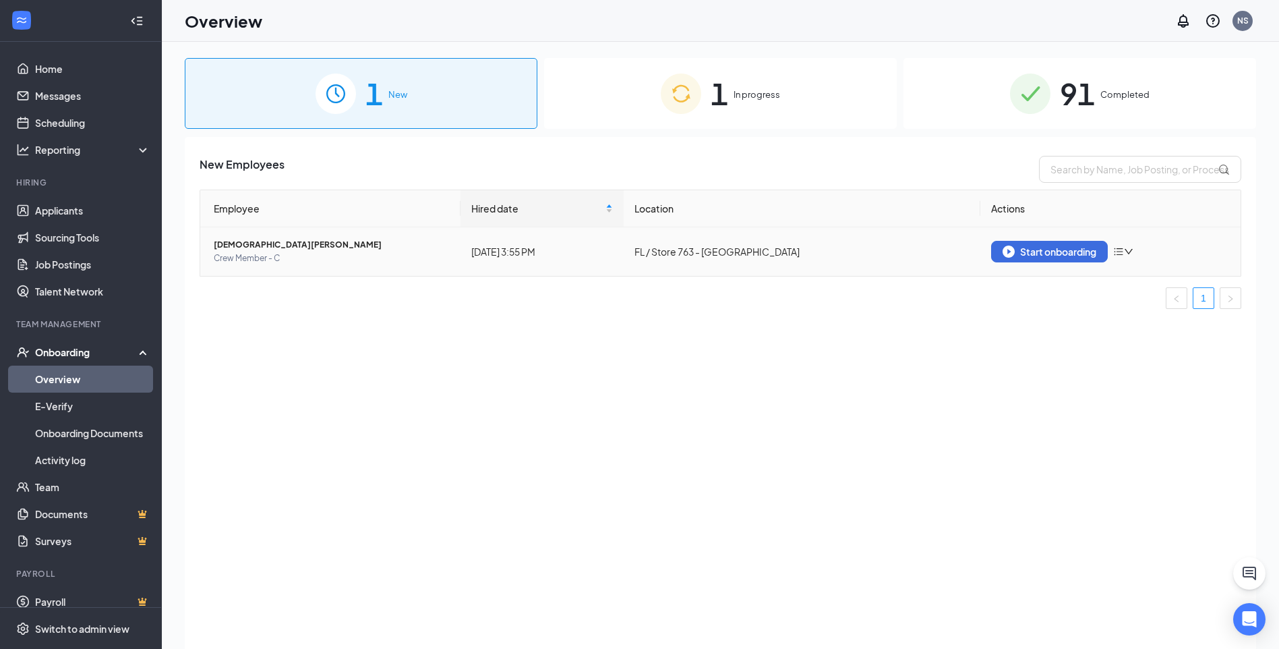
click at [1125, 253] on icon "down" at bounding box center [1128, 251] width 9 height 9
click at [1114, 250] on div "Start onboarding" at bounding box center [1110, 252] width 239 height 22
click at [1106, 250] on button "Start onboarding" at bounding box center [1049, 252] width 117 height 22
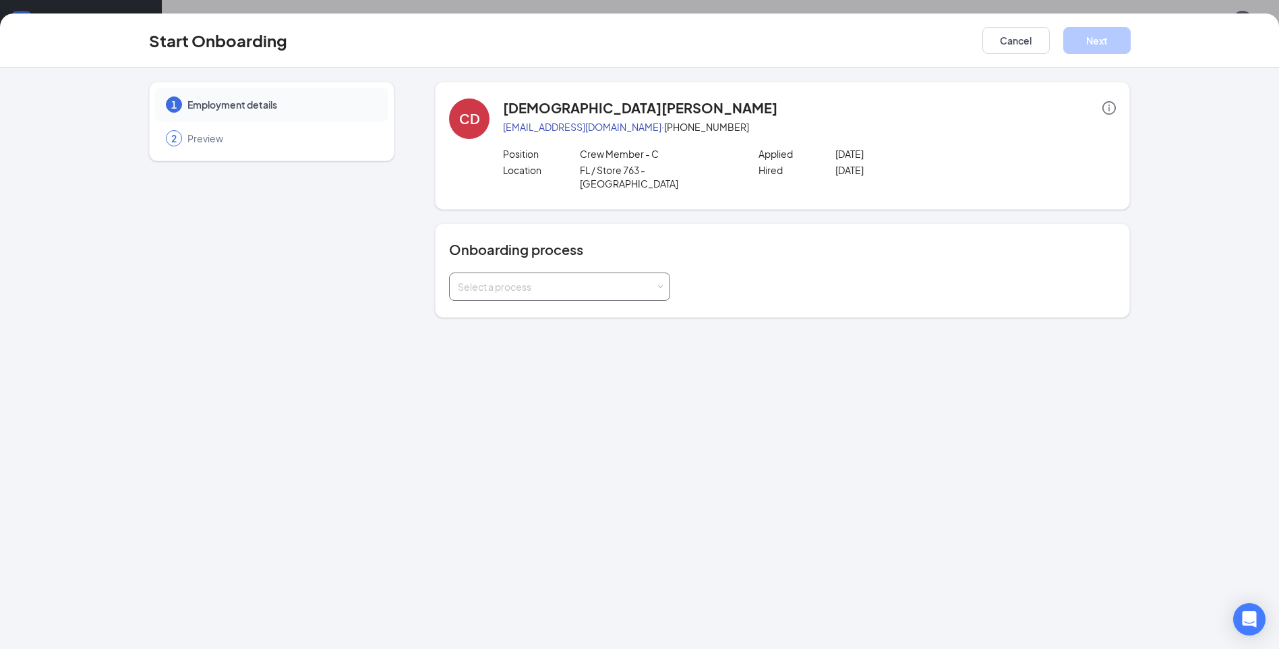
click at [667, 272] on div "Select a process" at bounding box center [559, 286] width 221 height 28
click at [919, 202] on div "CD Christian Devoe cdevoe04@gmail.com · (321) 408-3607 Position Crew Member - C…" at bounding box center [782, 200] width 695 height 236
click at [663, 272] on div "Select a process" at bounding box center [559, 286] width 221 height 28
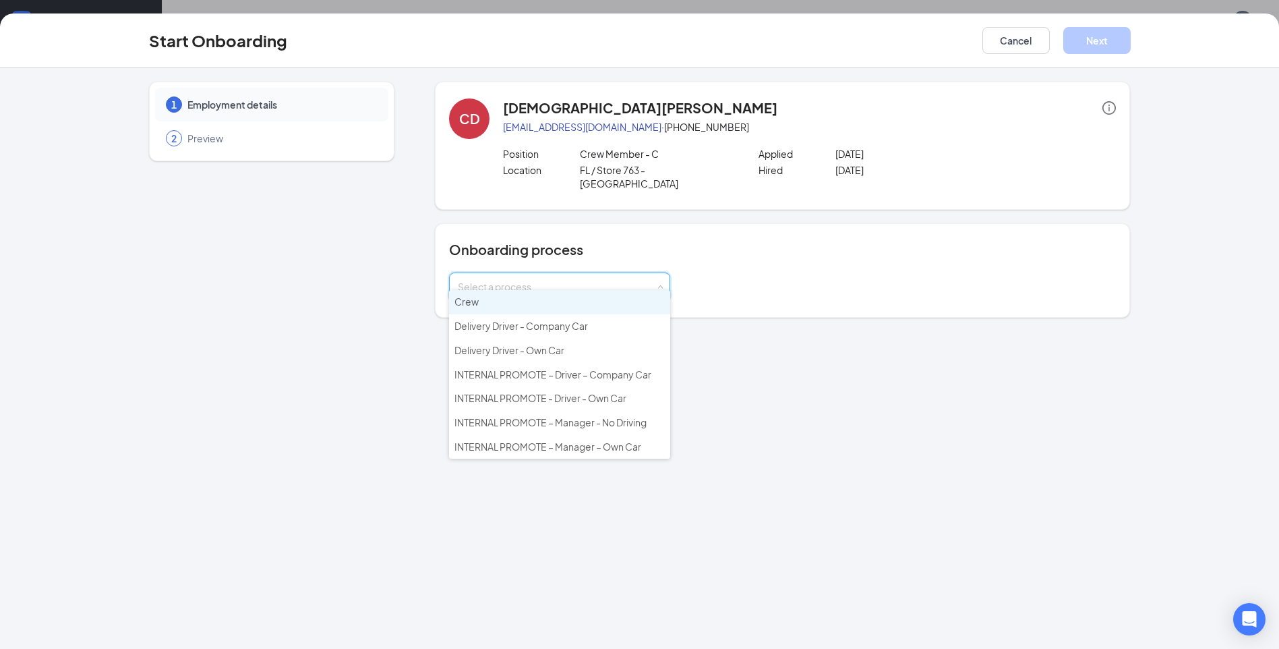
click at [574, 307] on li "Crew" at bounding box center [559, 302] width 221 height 24
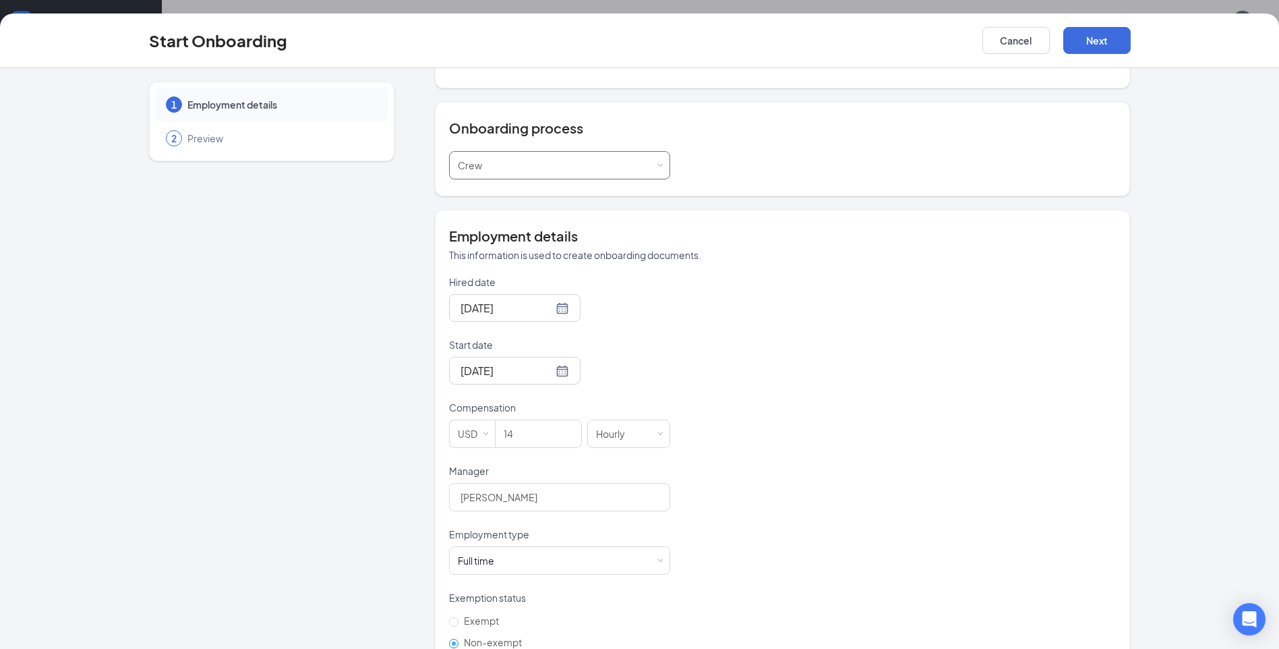
scroll to position [142, 0]
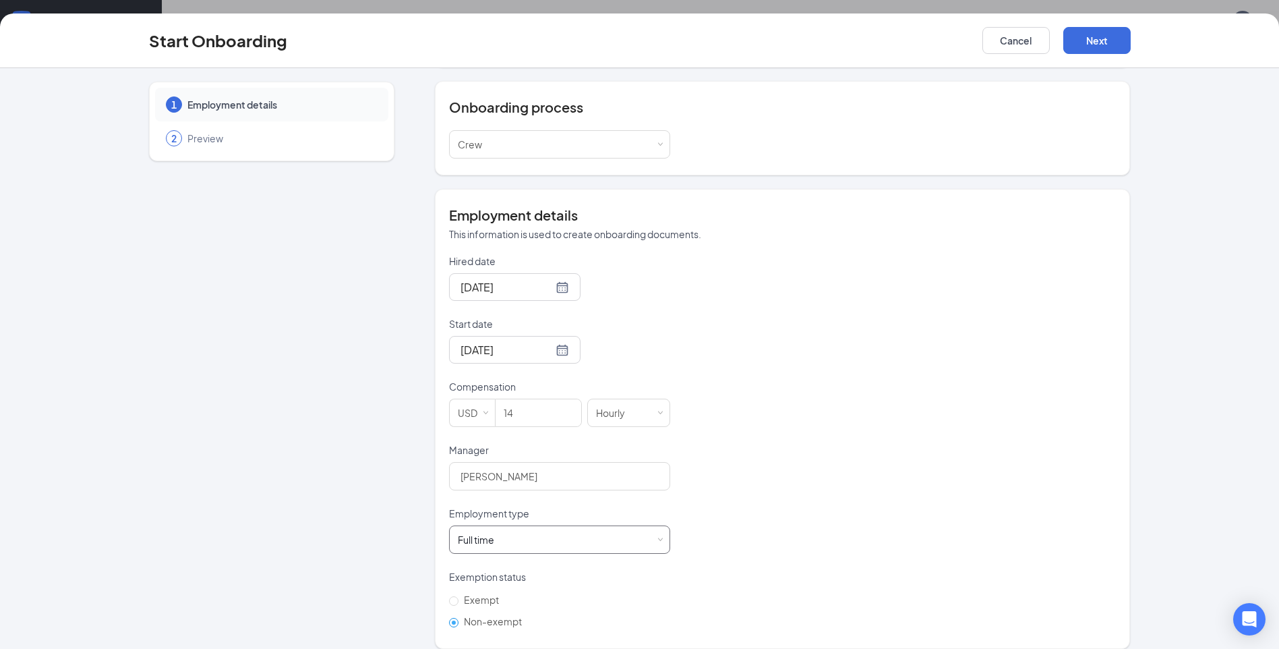
click at [641, 526] on div "Full time Works 30+ hours per week and is reasonably expected to work" at bounding box center [560, 539] width 204 height 27
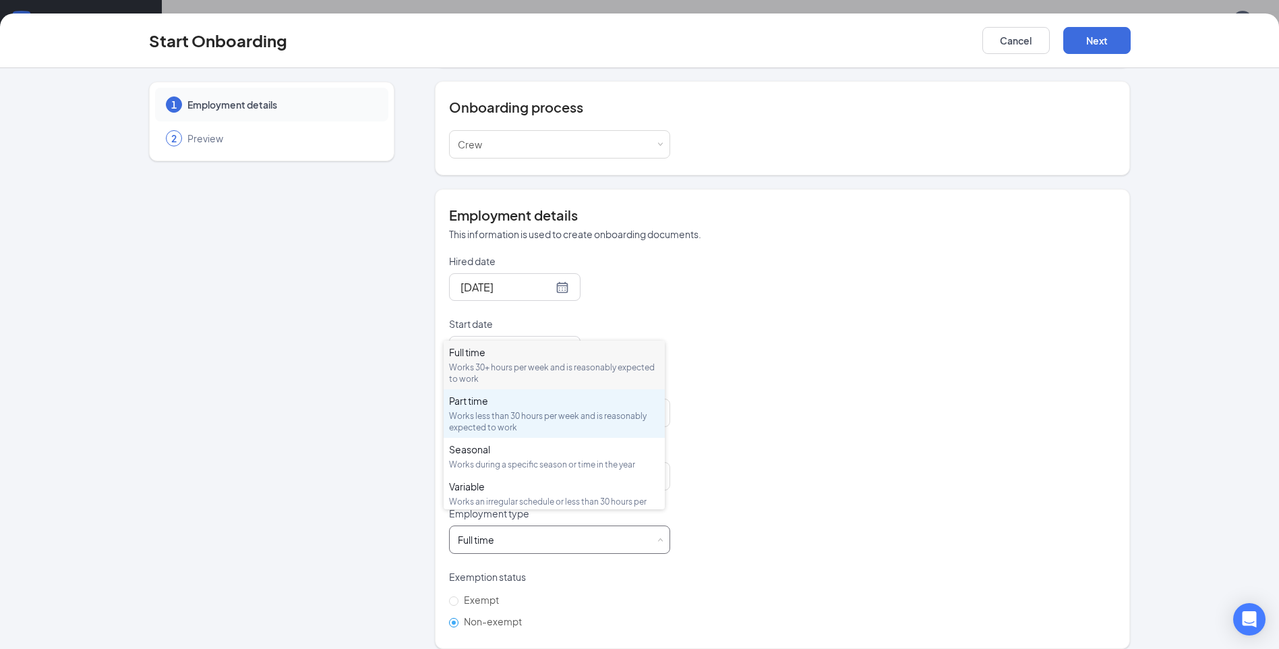
click at [529, 423] on div "Works less than 30 hours per week and is reasonably expected to work" at bounding box center [554, 421] width 210 height 23
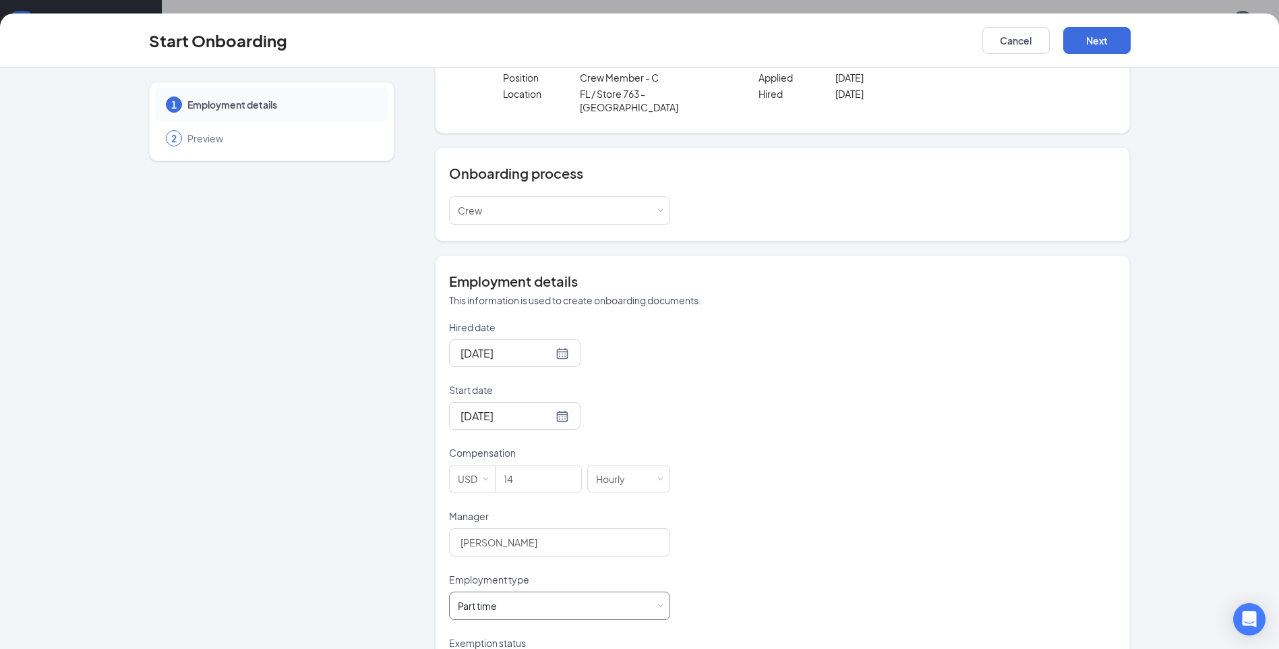
scroll to position [0, 0]
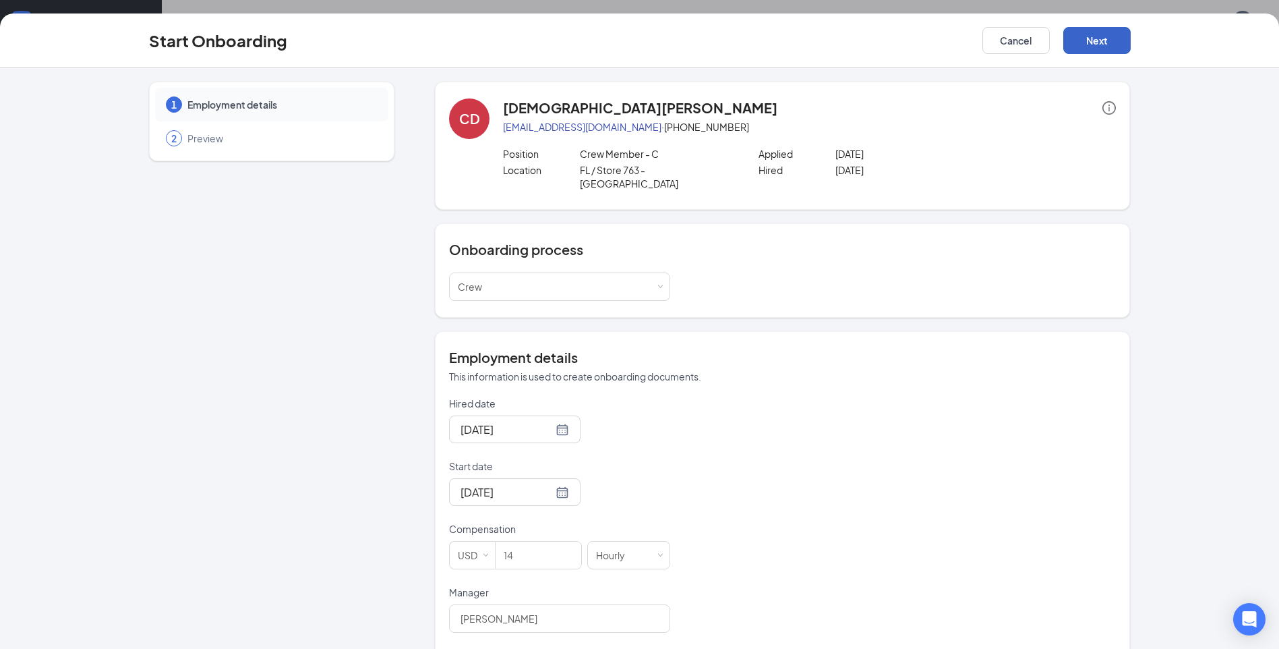
click at [1098, 34] on button "Next" at bounding box center [1096, 40] width 67 height 27
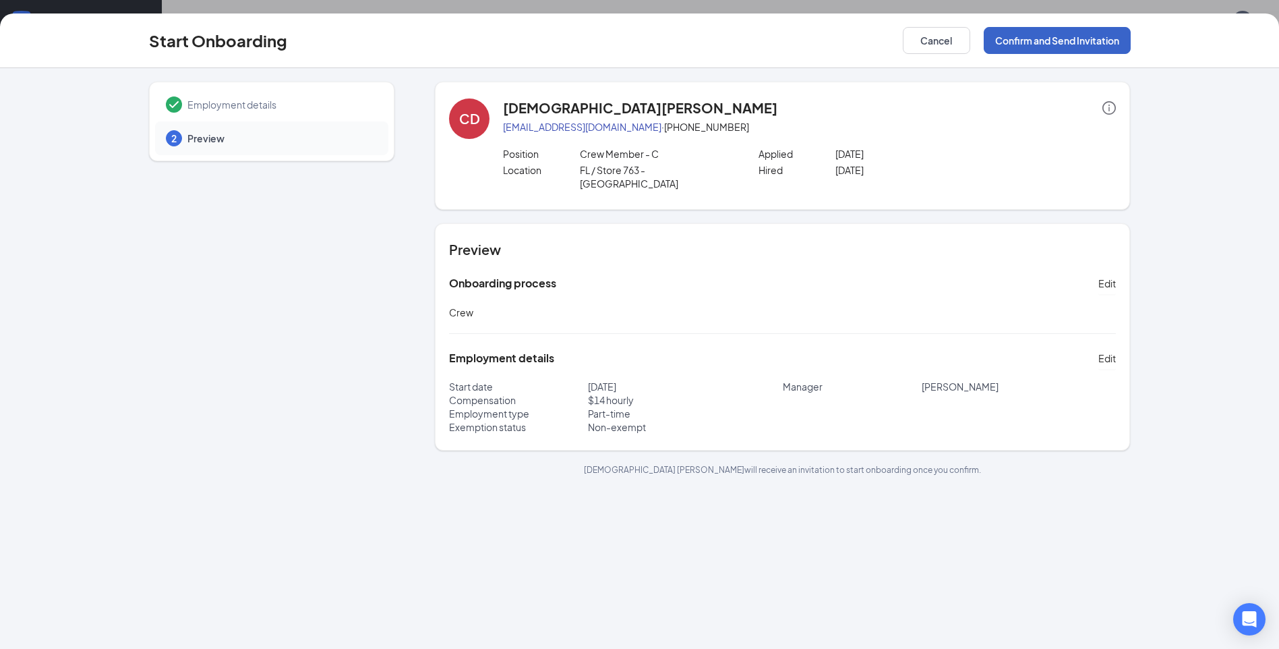
click at [1061, 42] on button "Confirm and Send Invitation" at bounding box center [1057, 40] width 147 height 27
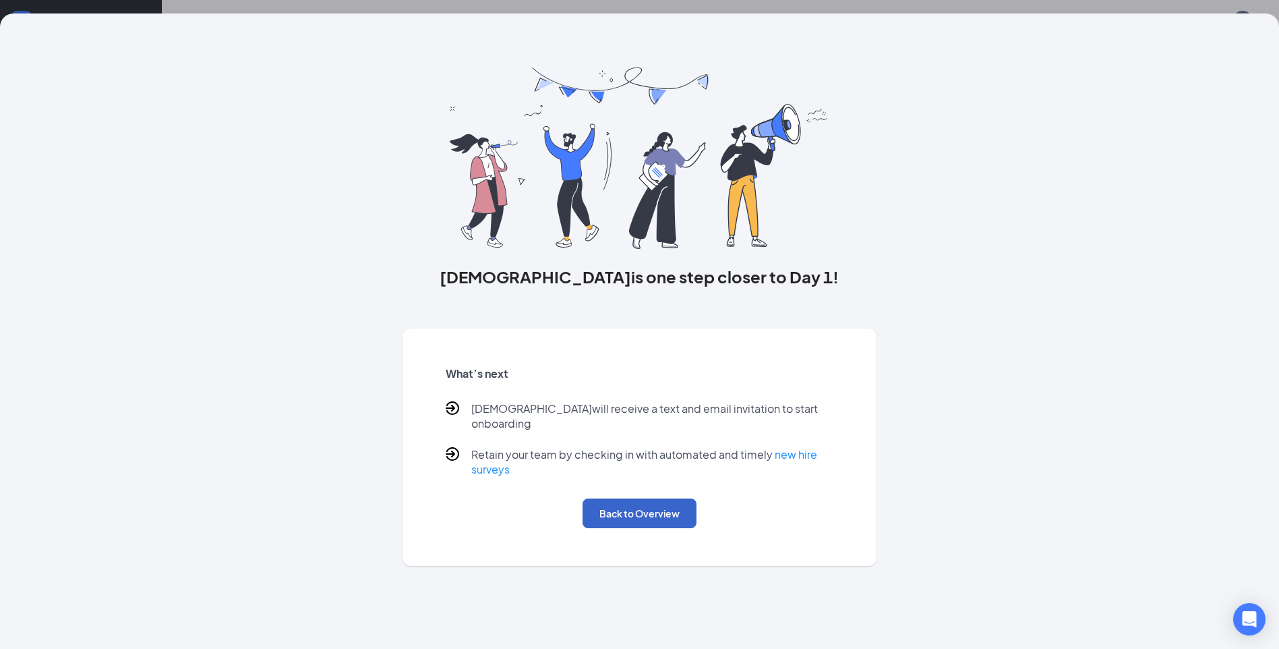
click at [641, 499] on button "Back to Overview" at bounding box center [640, 513] width 114 height 30
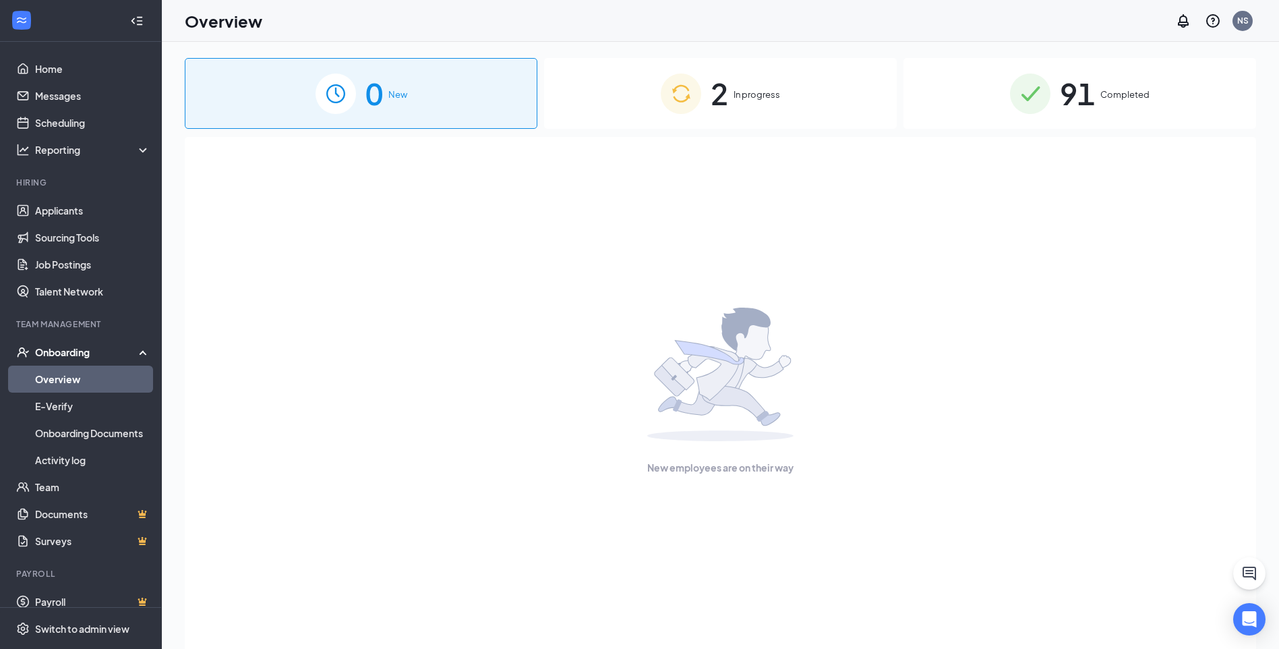
click at [759, 98] on span "In progress" at bounding box center [757, 94] width 47 height 13
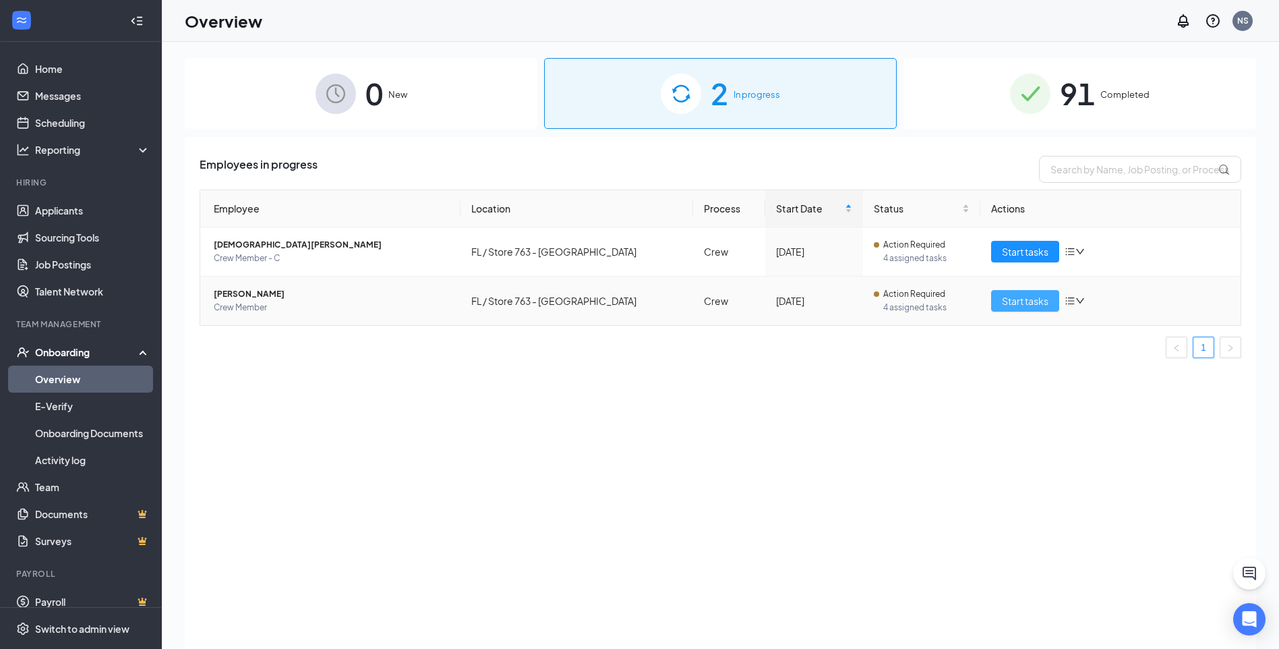
click at [1027, 292] on button "Start tasks" at bounding box center [1025, 301] width 68 height 22
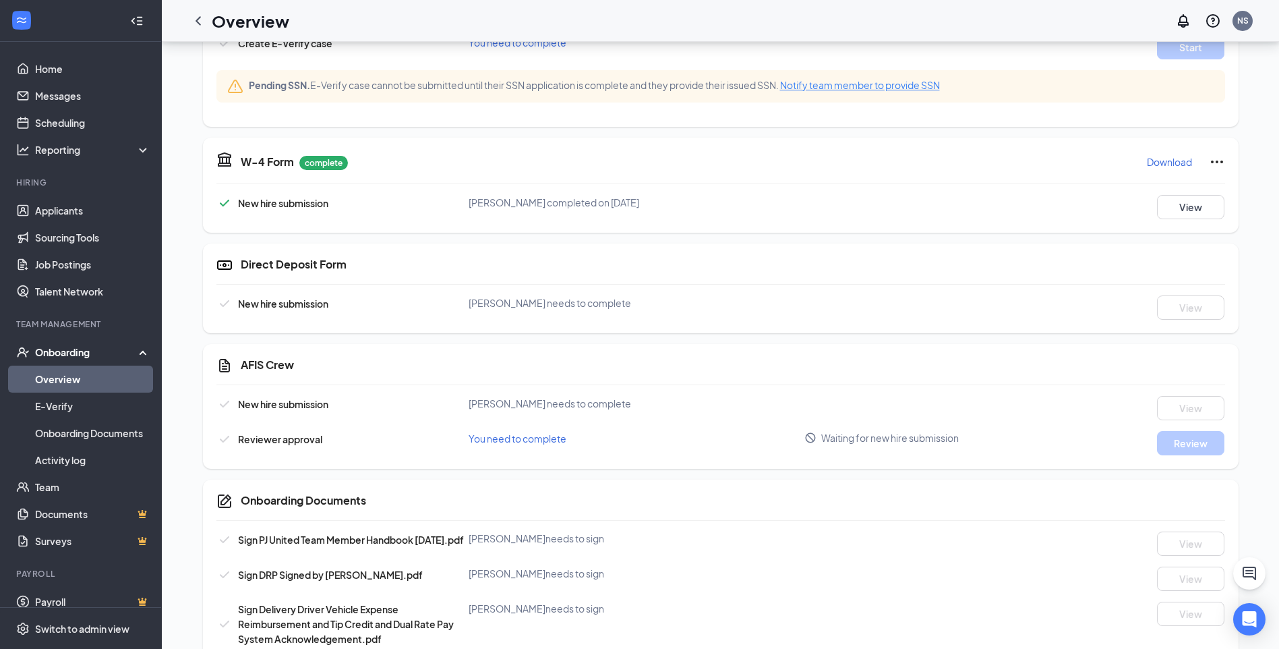
scroll to position [794, 0]
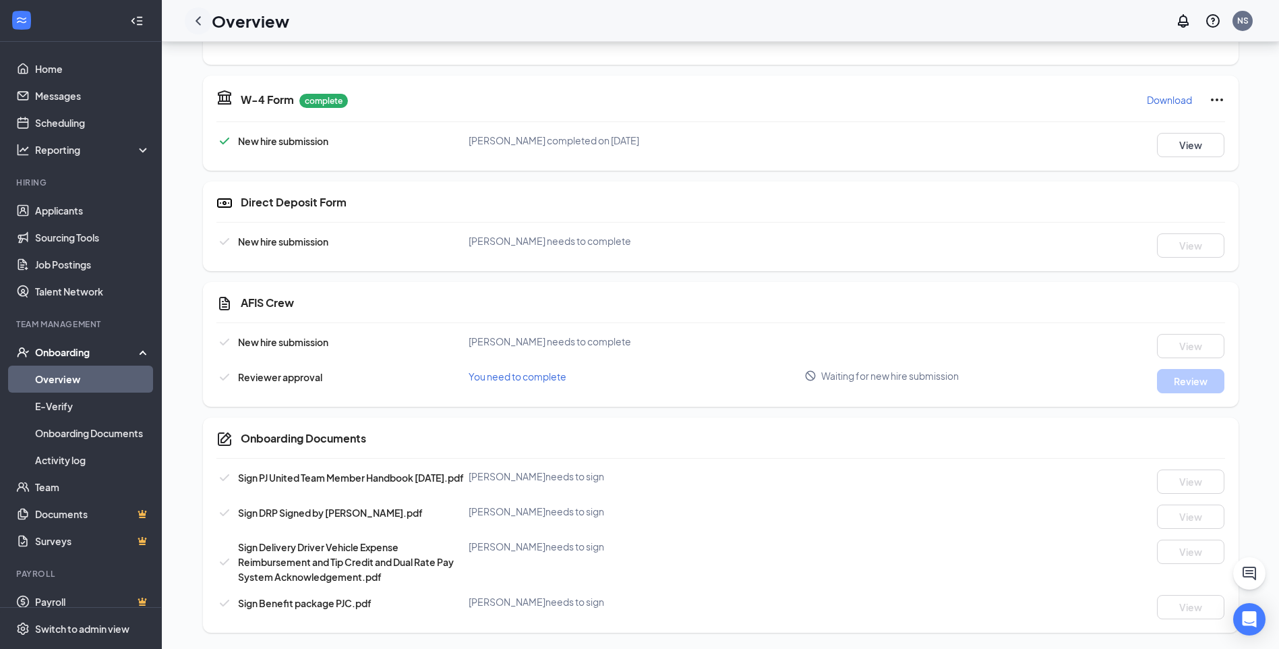
click at [195, 22] on icon "ChevronLeft" at bounding box center [198, 21] width 16 height 16
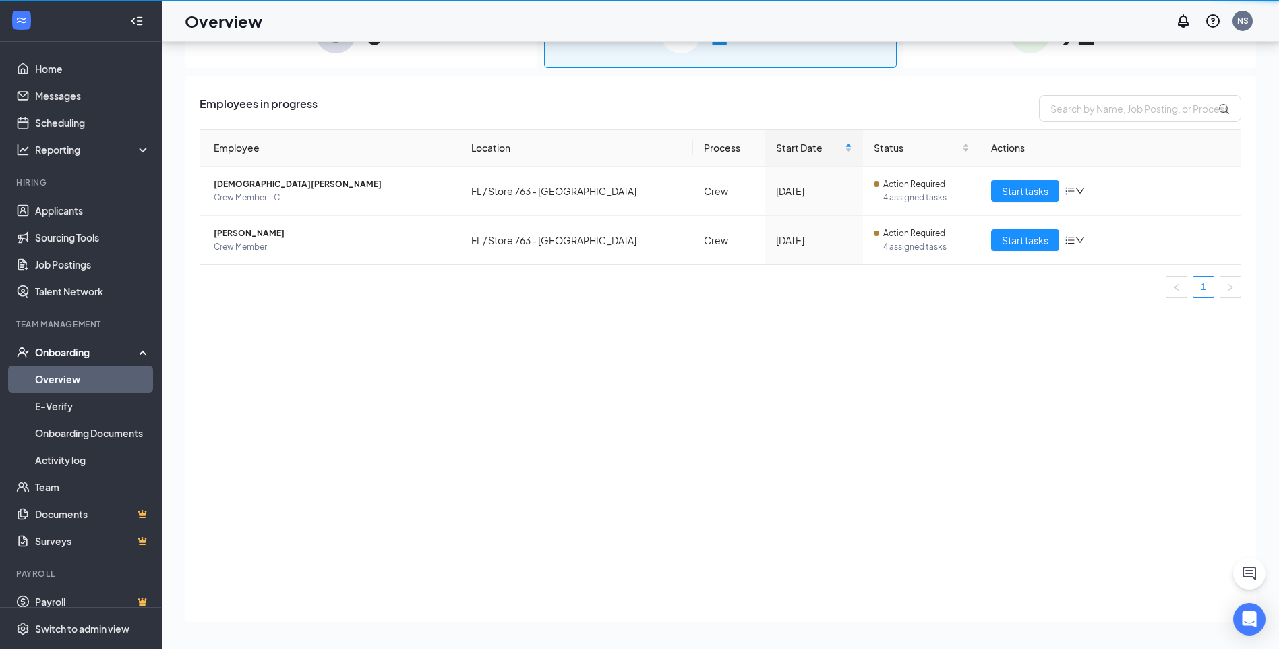
scroll to position [61, 0]
